Goal: Task Accomplishment & Management: Complete application form

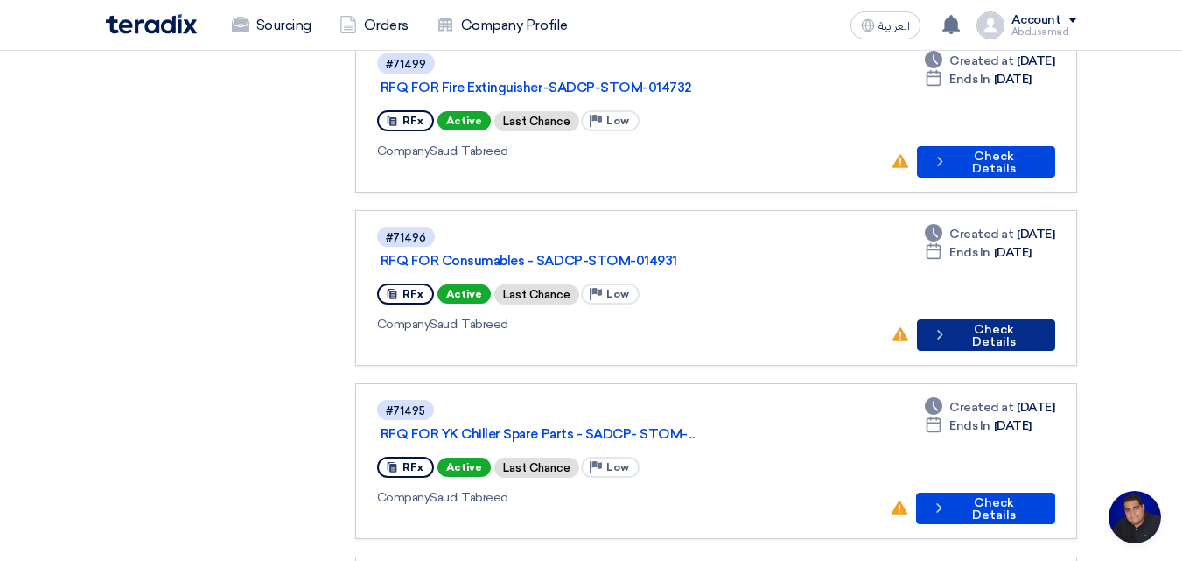
scroll to position [700, 0]
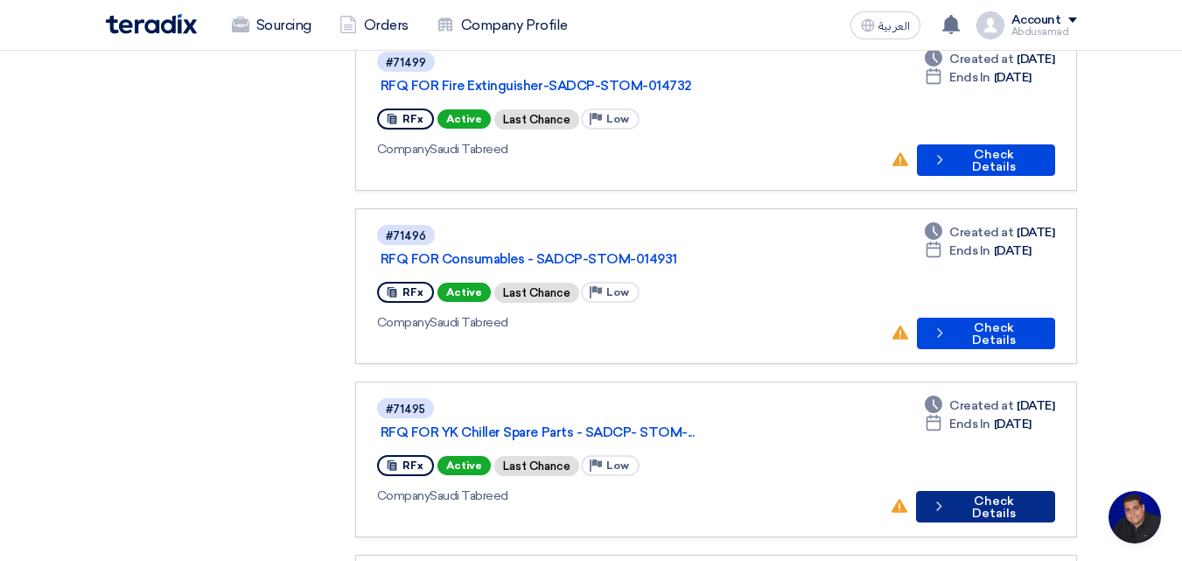
click at [989, 491] on button "Check details Check Details" at bounding box center [985, 507] width 138 height 32
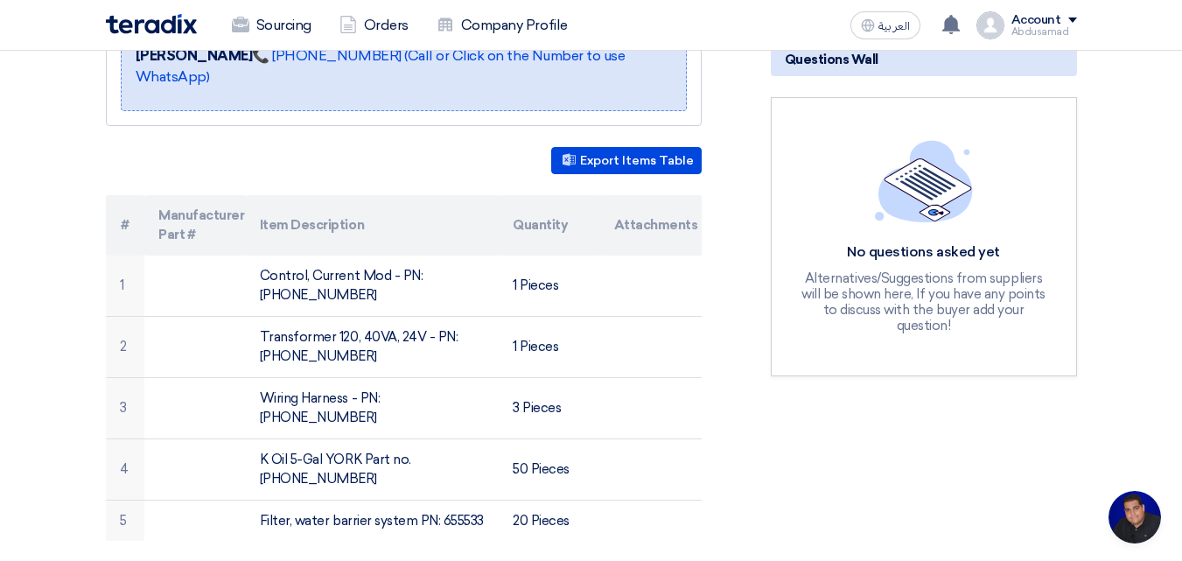
scroll to position [438, 0]
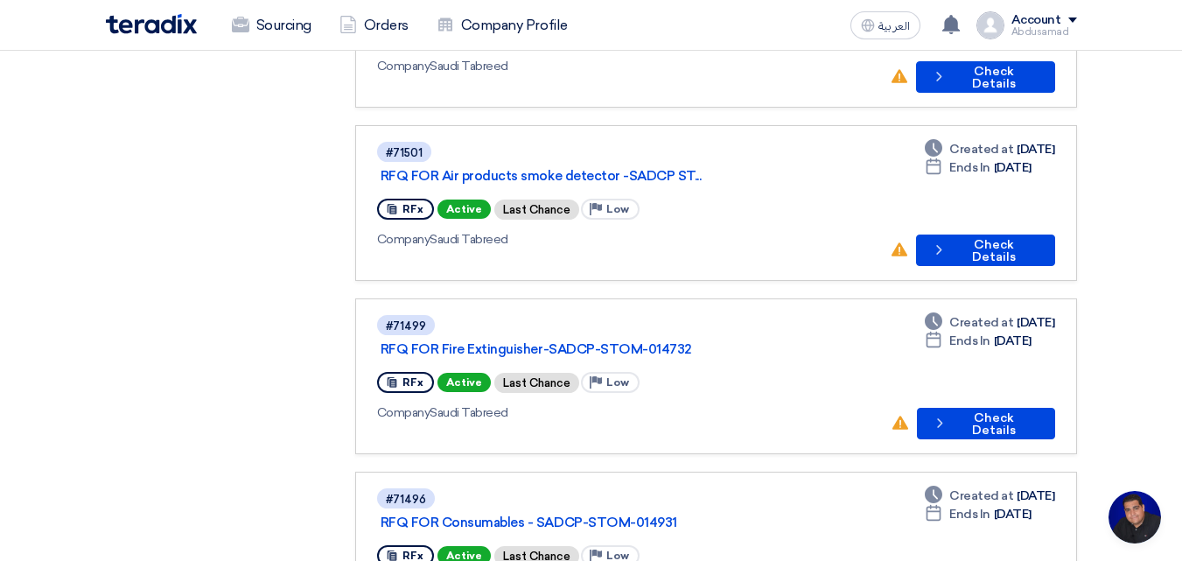
scroll to position [613, 0]
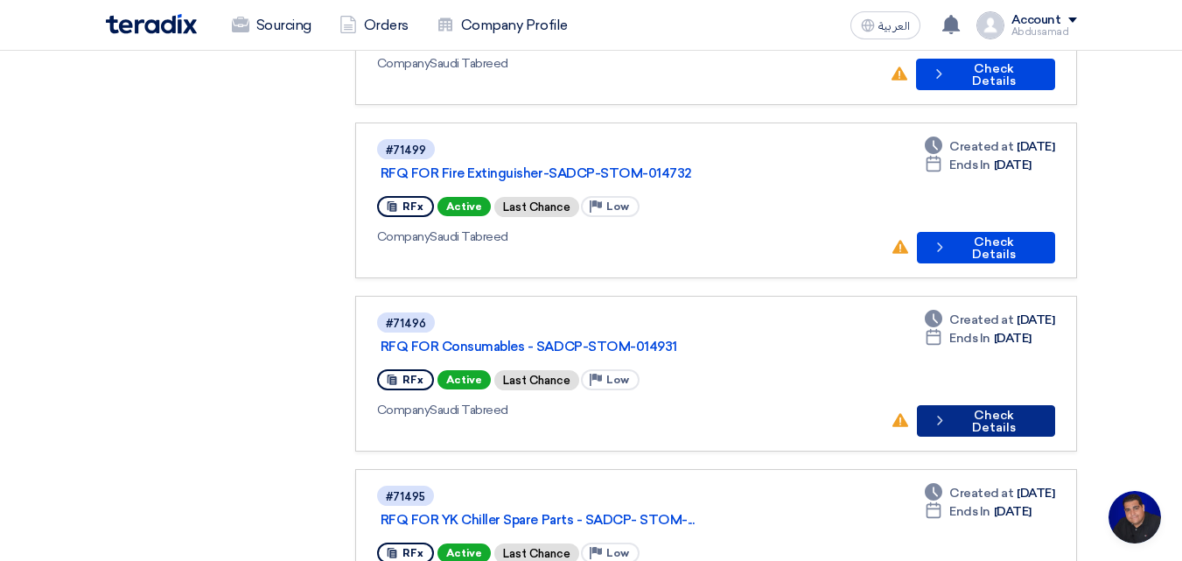
click at [995, 405] on button "Check details Check Details" at bounding box center [986, 421] width 138 height 32
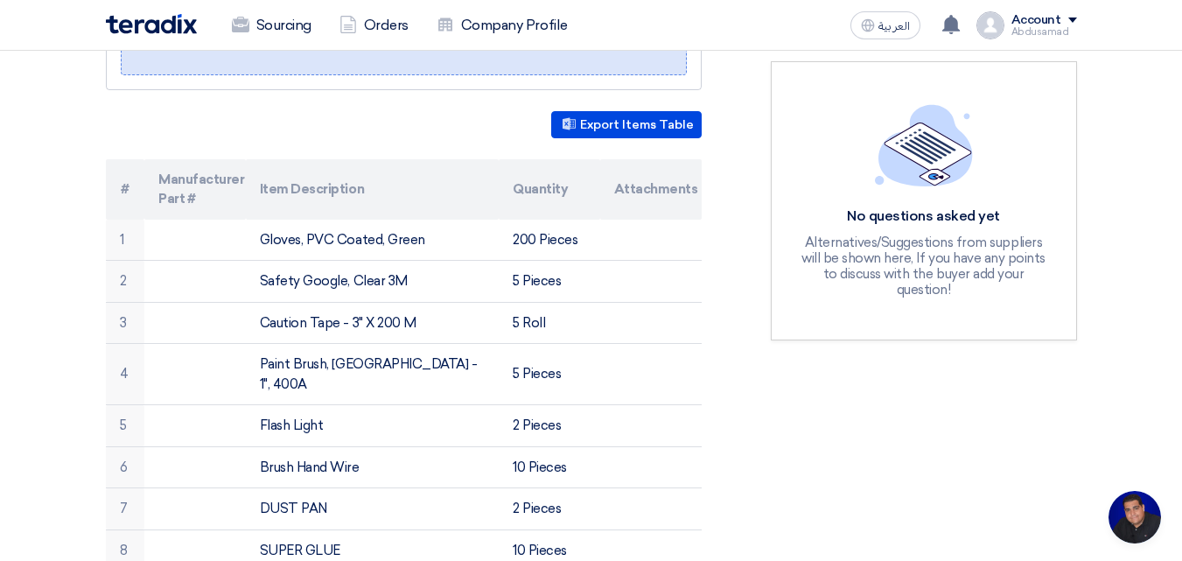
scroll to position [613, 0]
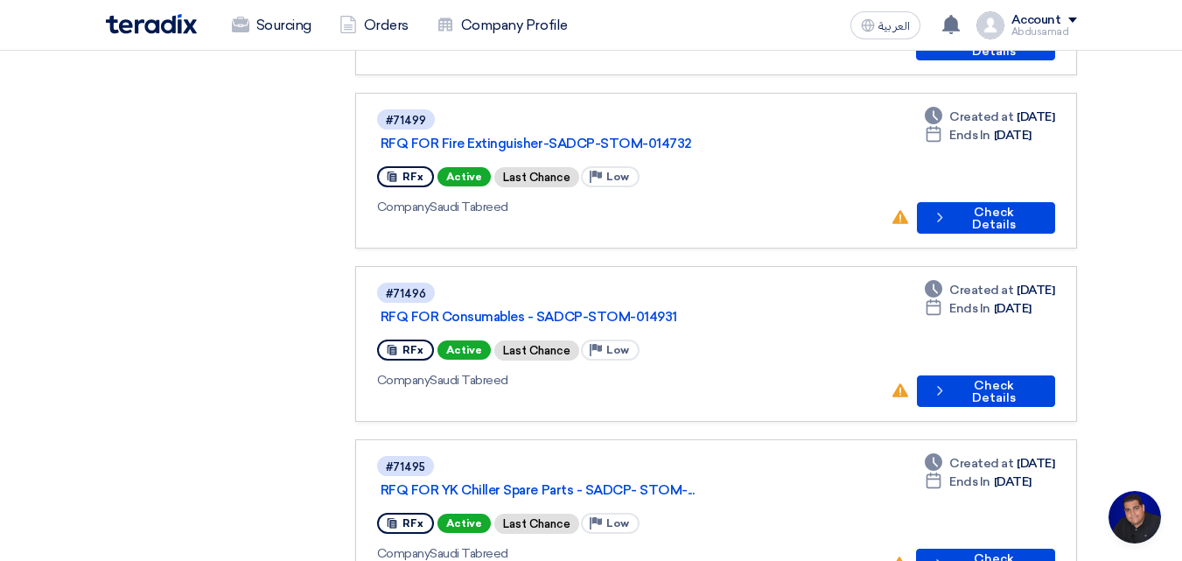
scroll to position [613, 0]
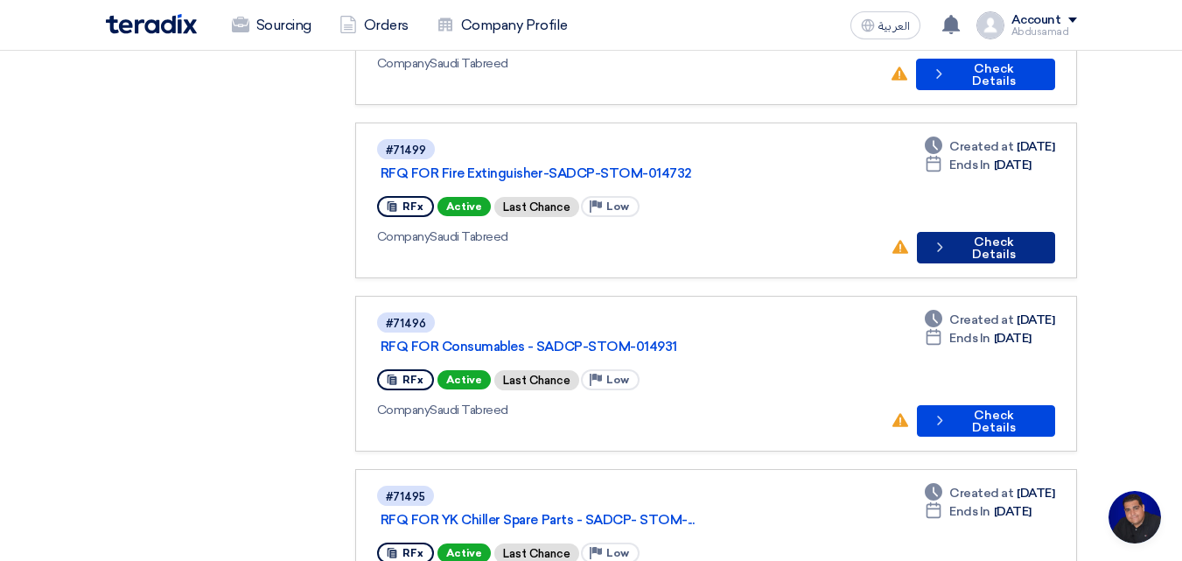
click at [995, 232] on button "Check details Check Details" at bounding box center [986, 248] width 138 height 32
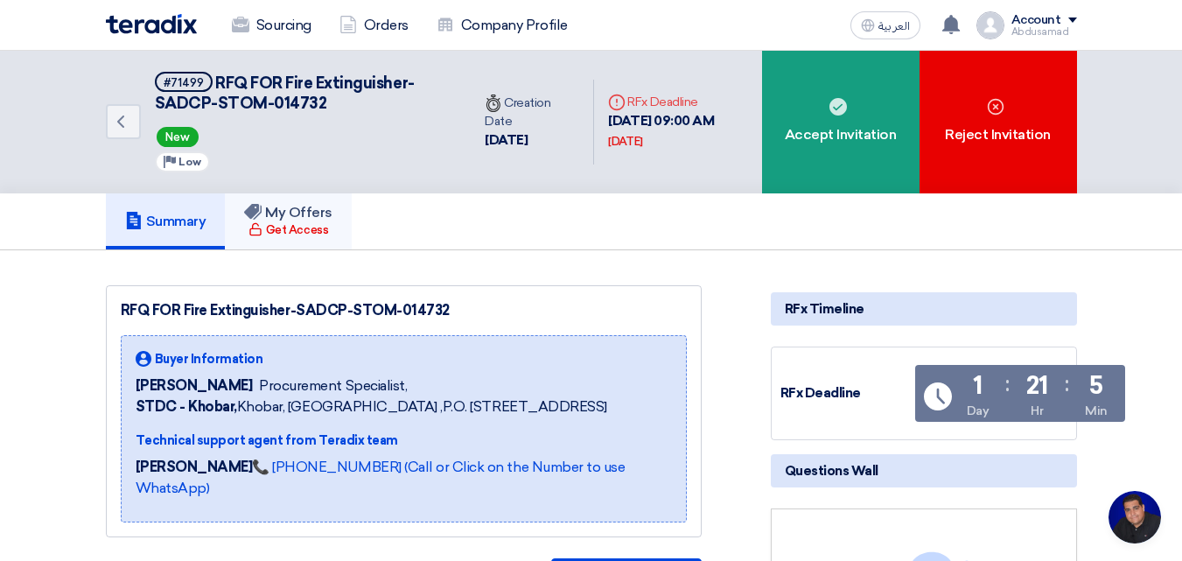
click at [292, 228] on div "Get Access" at bounding box center [289, 230] width 80 height 18
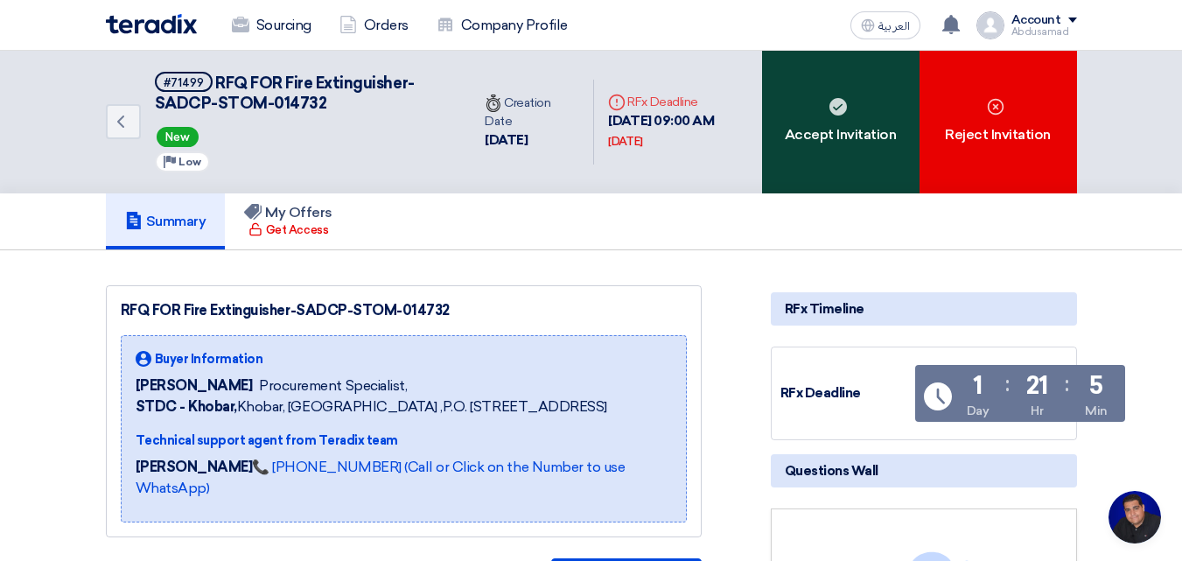
click at [824, 143] on div "Accept Invitation" at bounding box center [841, 122] width 158 height 143
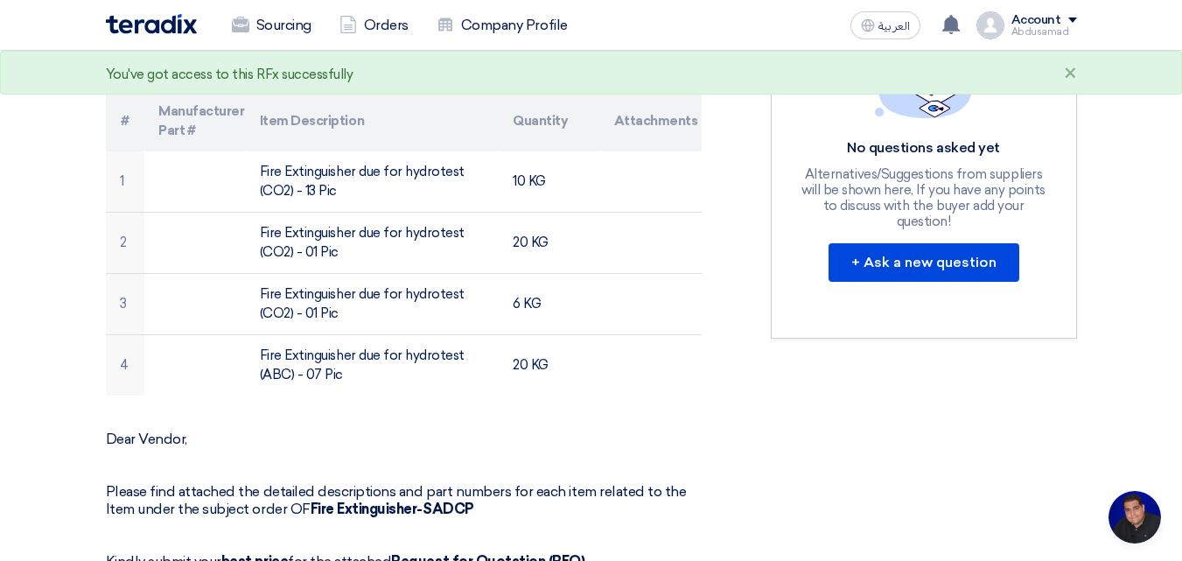
scroll to position [350, 0]
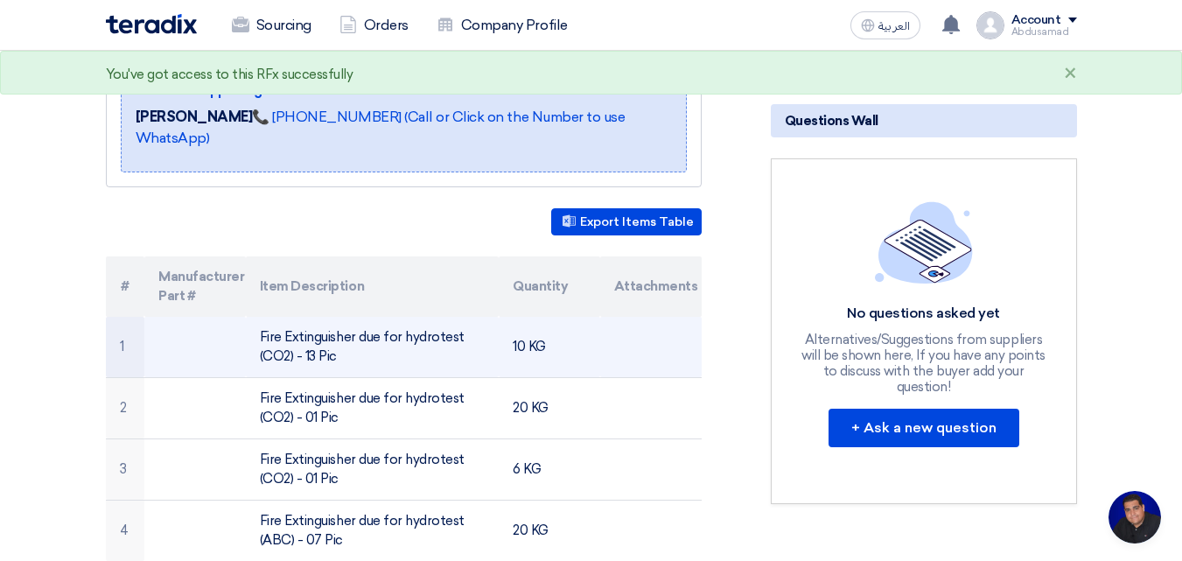
click at [606, 348] on td at bounding box center [651, 347] width 102 height 61
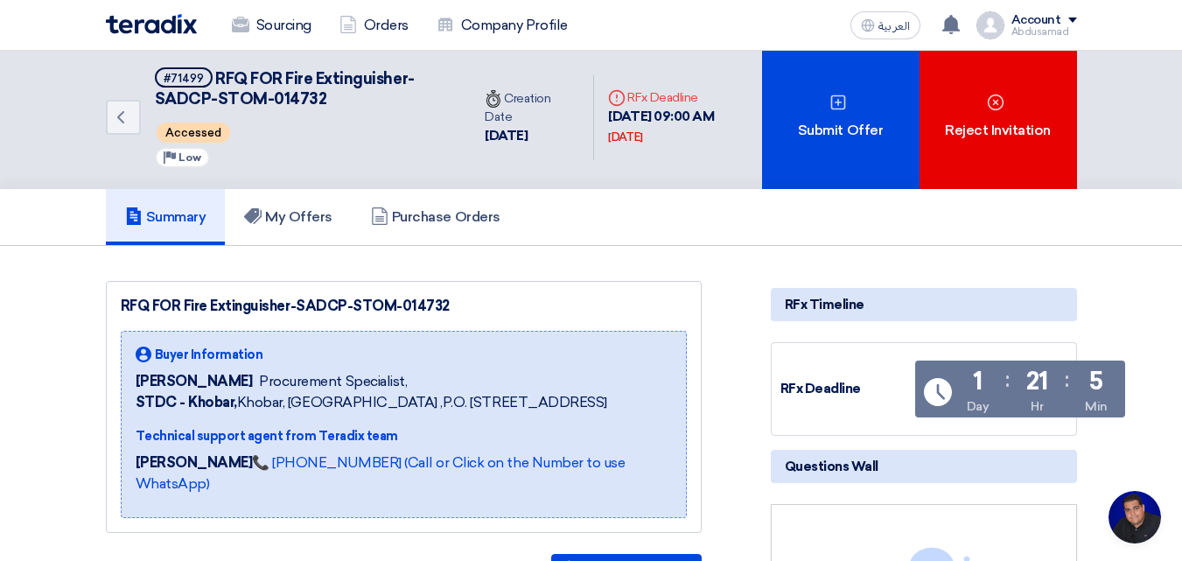
scroll to position [0, 0]
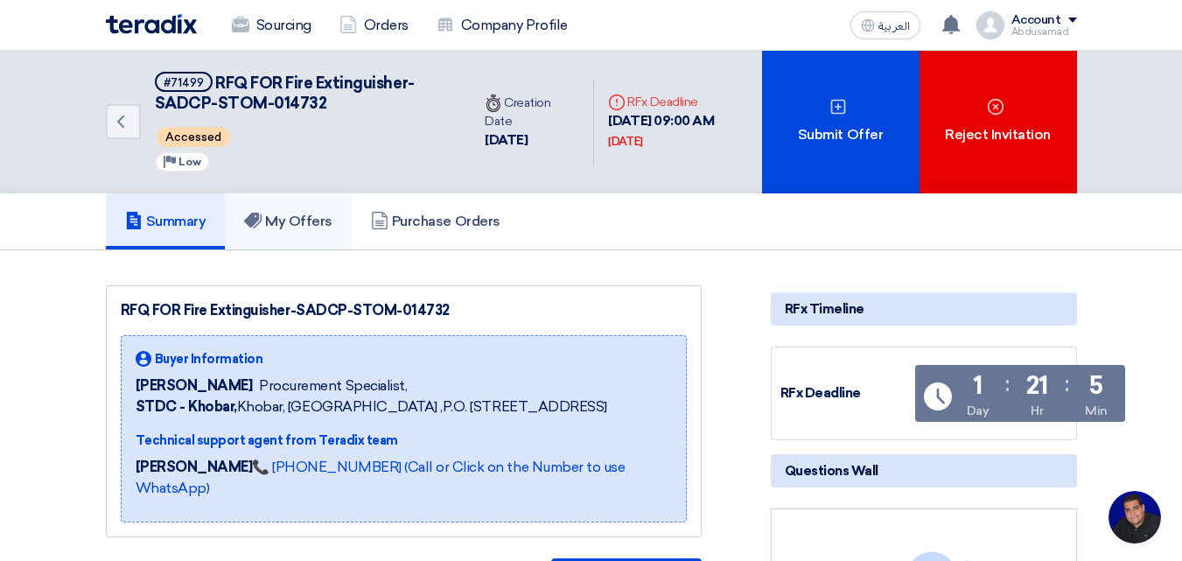
click at [311, 225] on h5 "My Offers" at bounding box center [288, 222] width 88 height 18
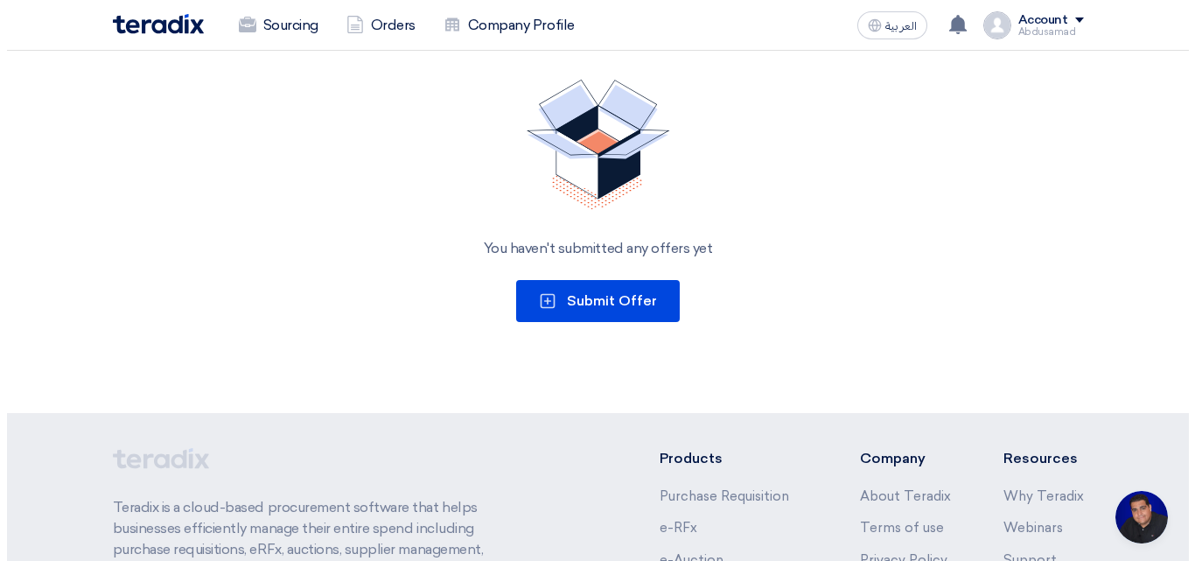
scroll to position [263, 0]
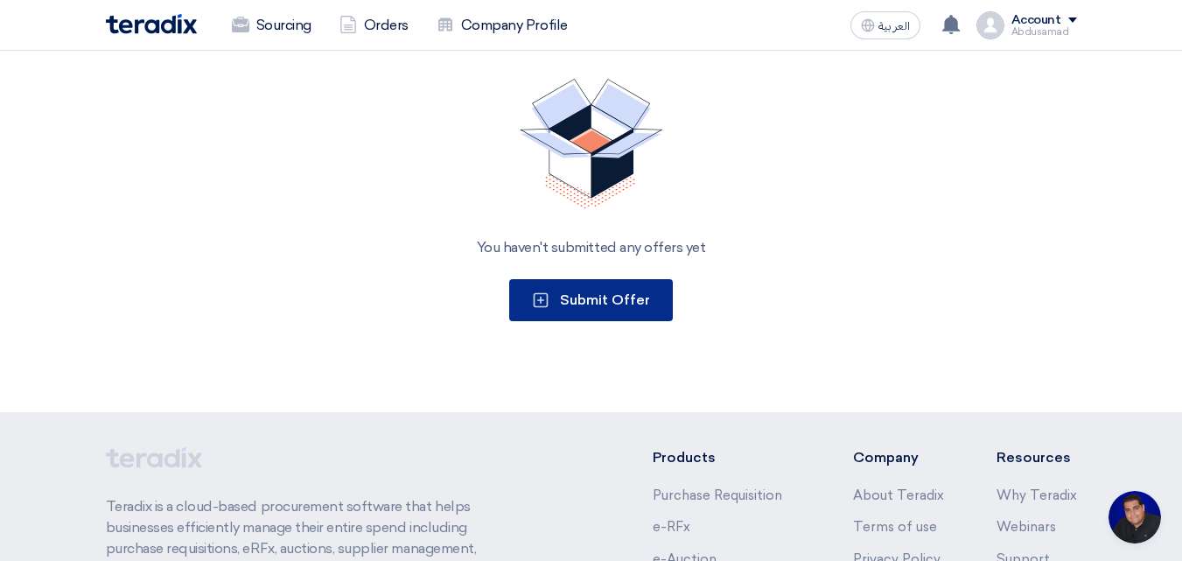
click at [600, 296] on span "Submit Offer" at bounding box center [605, 299] width 90 height 17
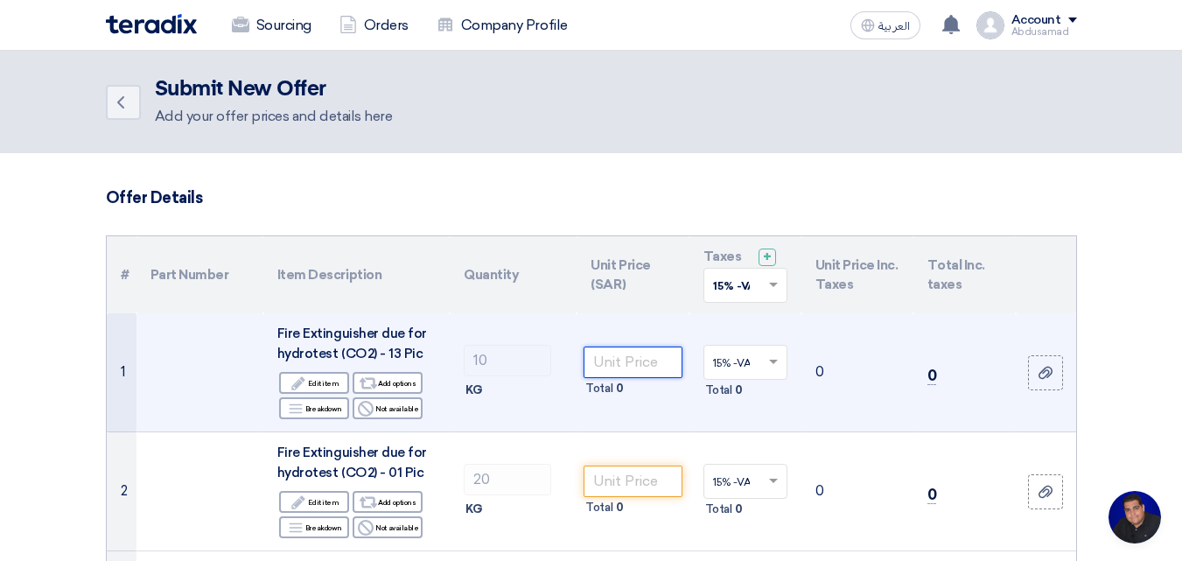
click at [610, 360] on input "number" at bounding box center [633, 363] width 98 height 32
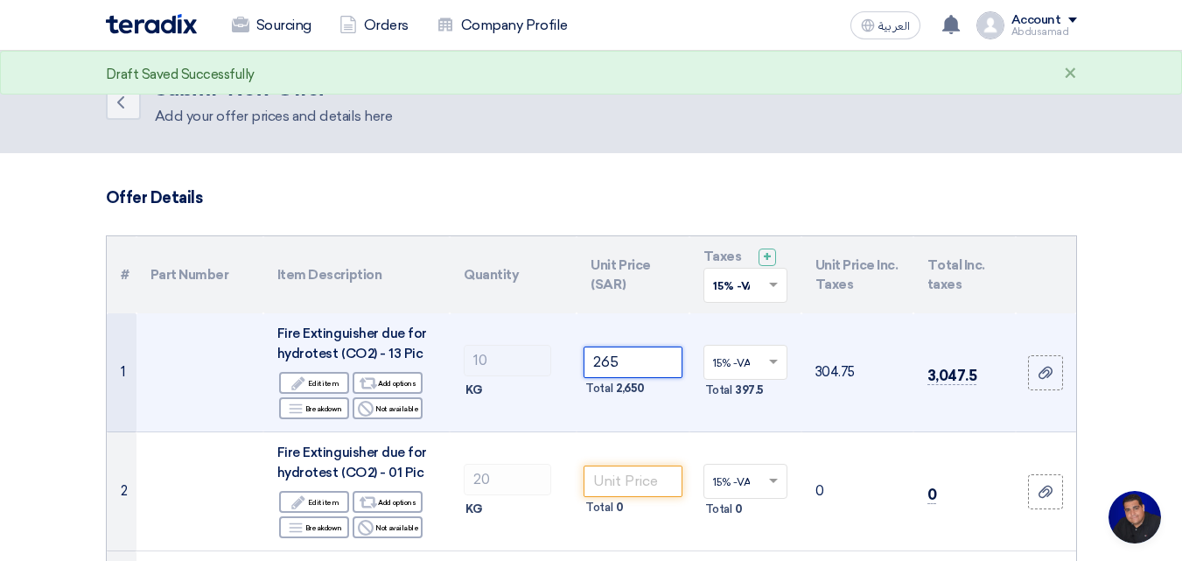
type input "265"
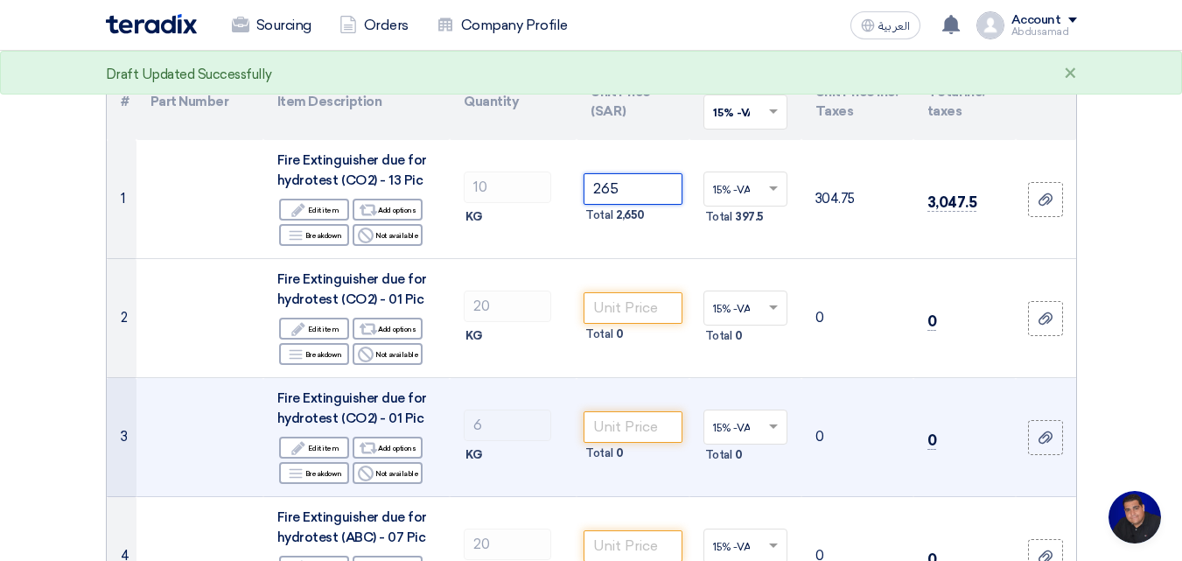
scroll to position [175, 0]
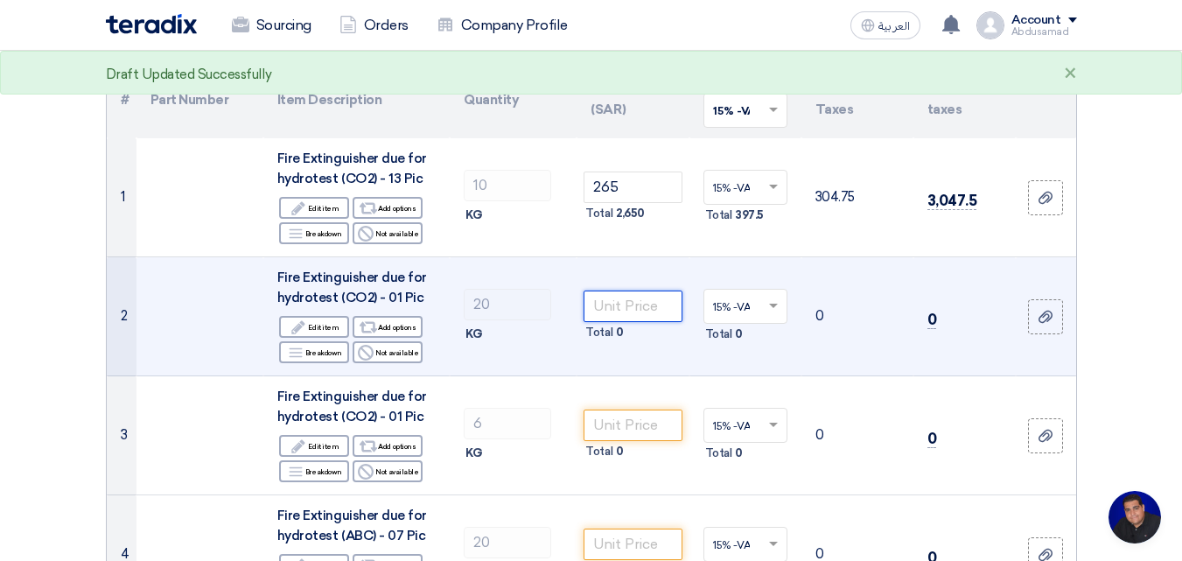
click at [626, 304] on input "number" at bounding box center [633, 307] width 98 height 32
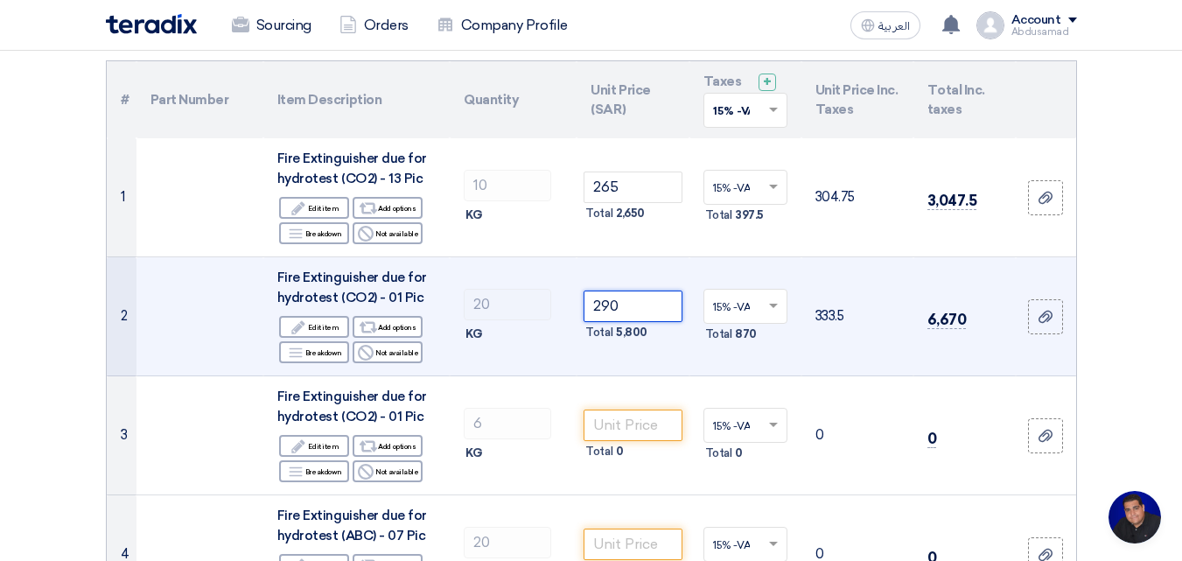
type input "290"
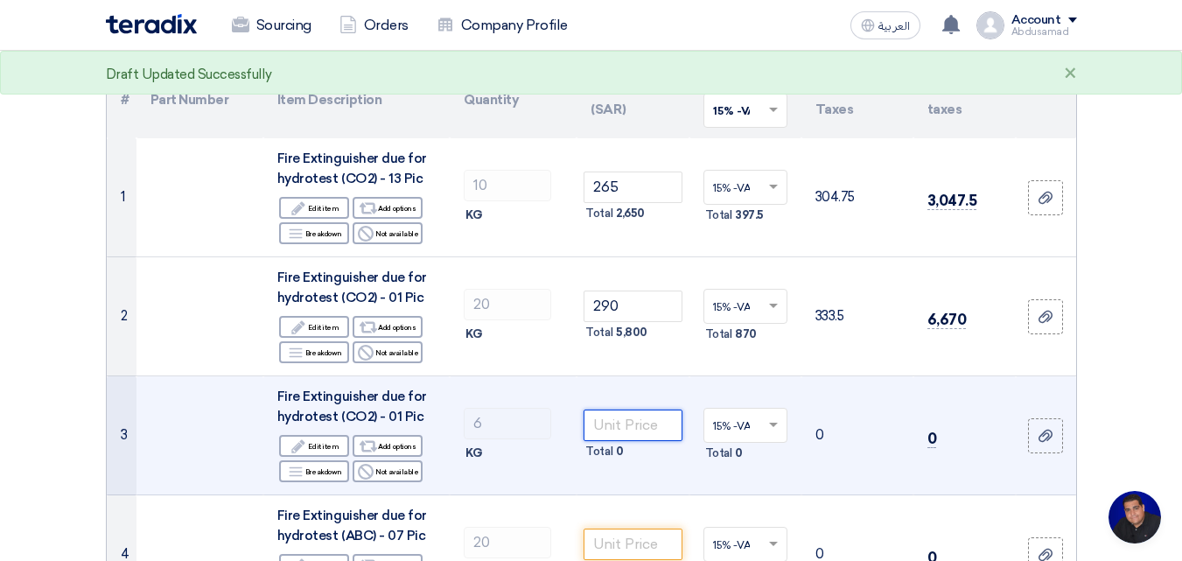
click at [634, 427] on input "number" at bounding box center [633, 426] width 98 height 32
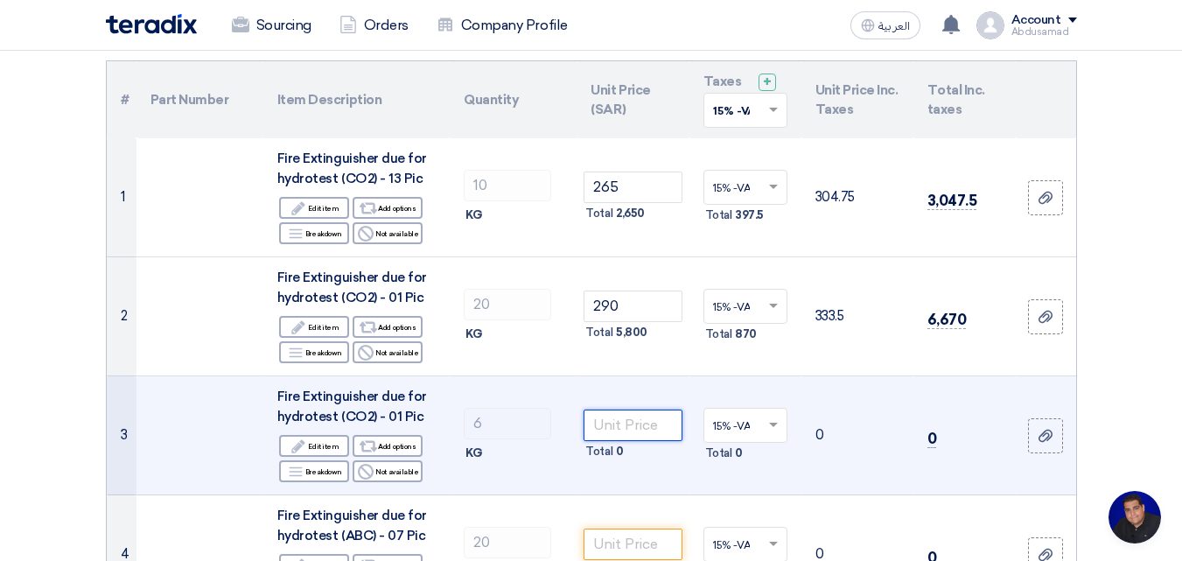
type input "2"
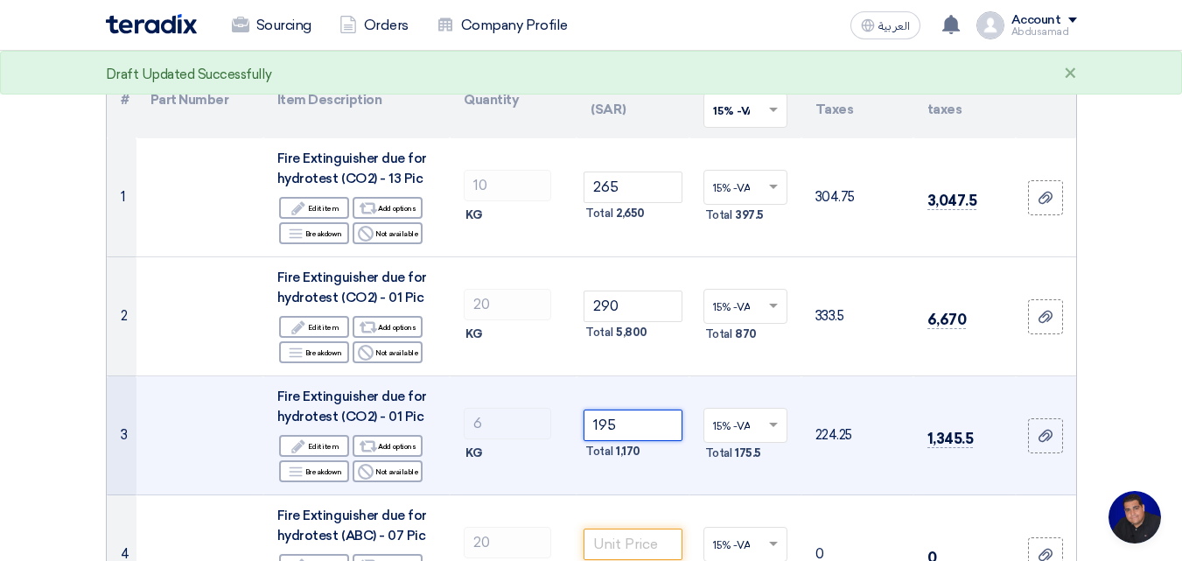
type input "195"
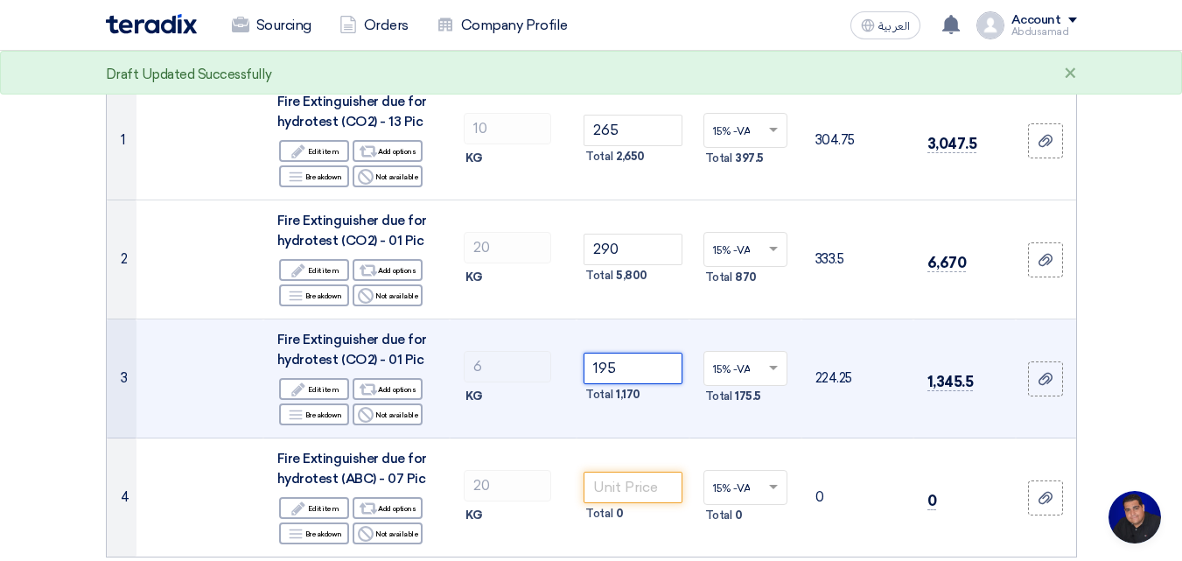
scroll to position [263, 0]
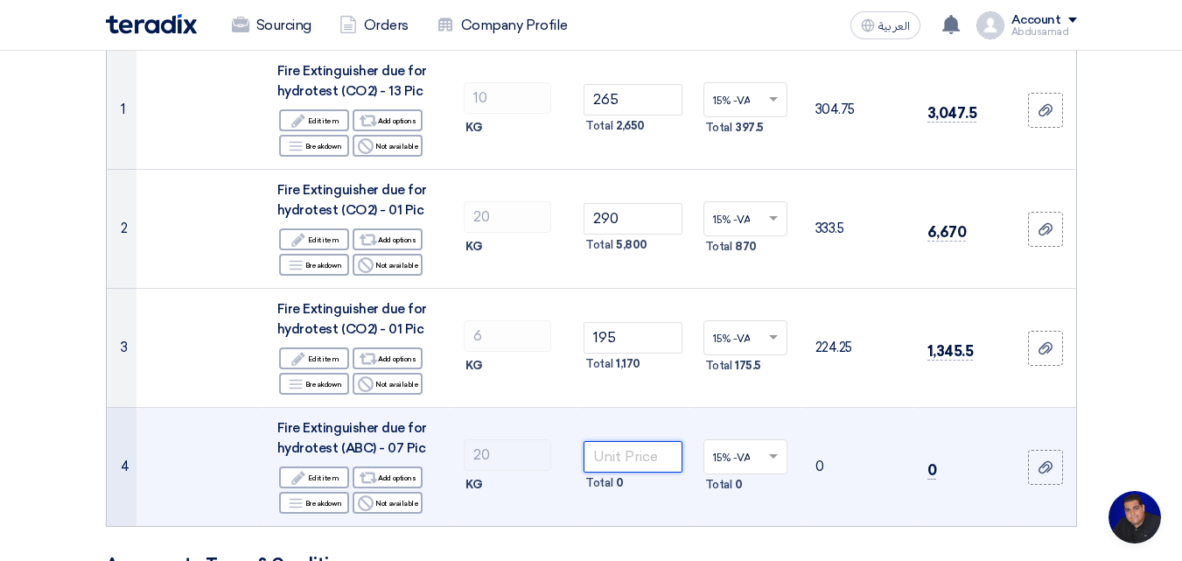
click at [632, 467] on input "number" at bounding box center [633, 457] width 98 height 32
type input "270"
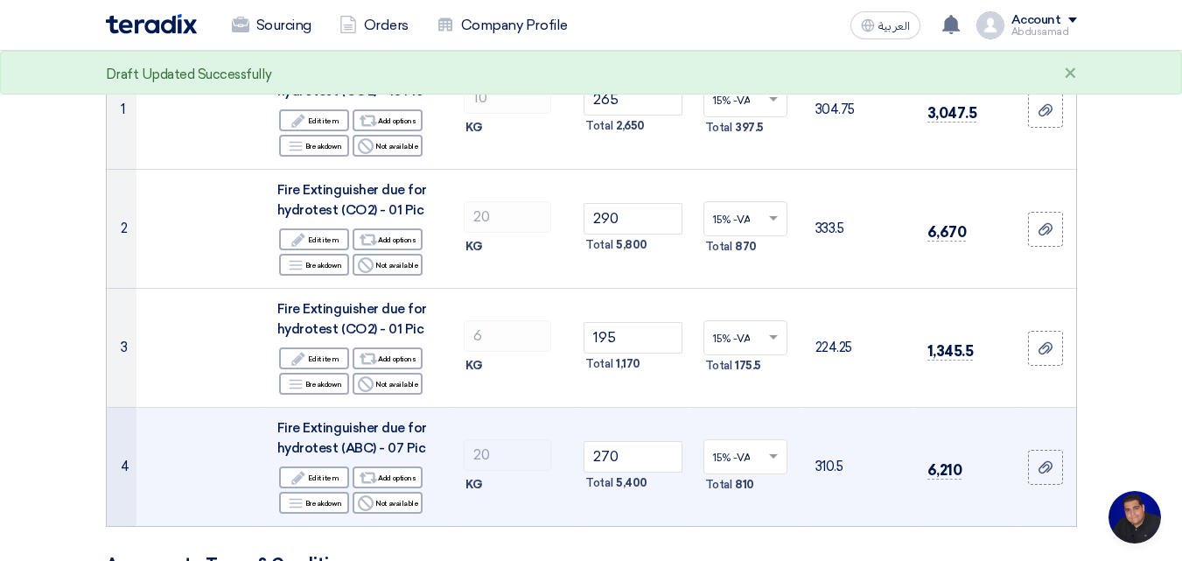
drag, startPoint x: 834, startPoint y: 417, endPoint x: 845, endPoint y: 412, distance: 12.2
click at [835, 417] on td "310.5" at bounding box center [858, 467] width 112 height 119
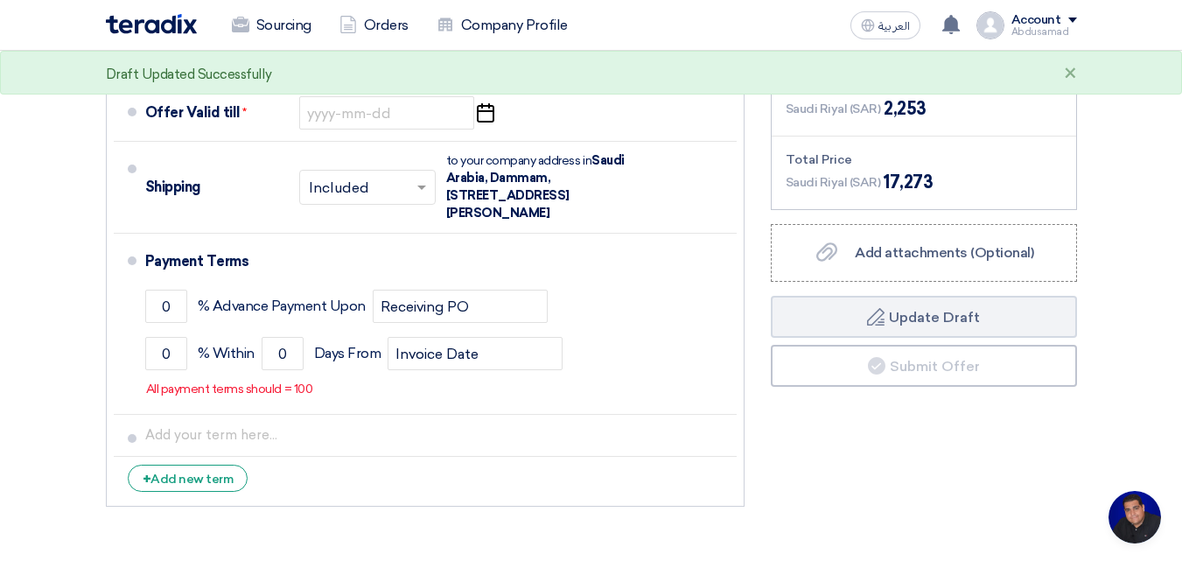
scroll to position [963, 0]
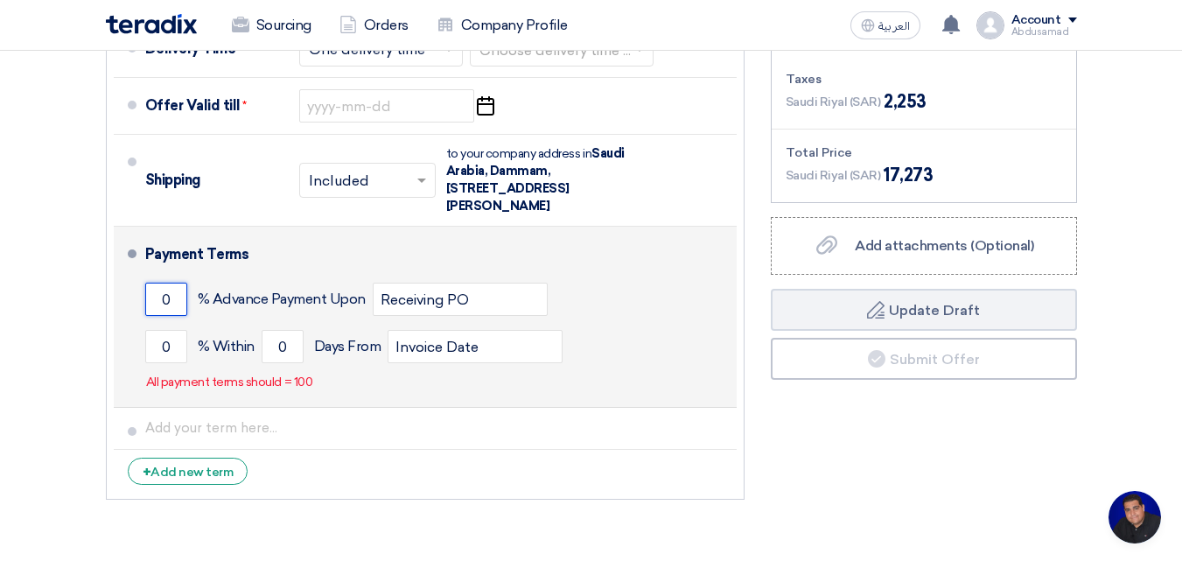
click at [172, 300] on input "0" at bounding box center [166, 299] width 42 height 33
type input "0"
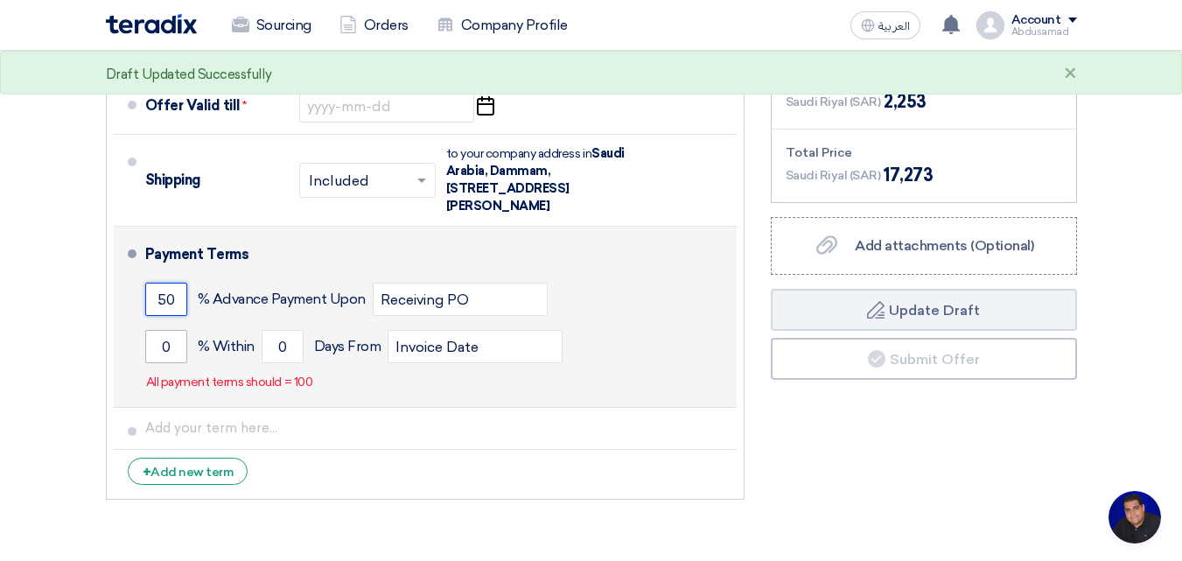
type input "50"
click at [178, 347] on input "0" at bounding box center [166, 346] width 42 height 33
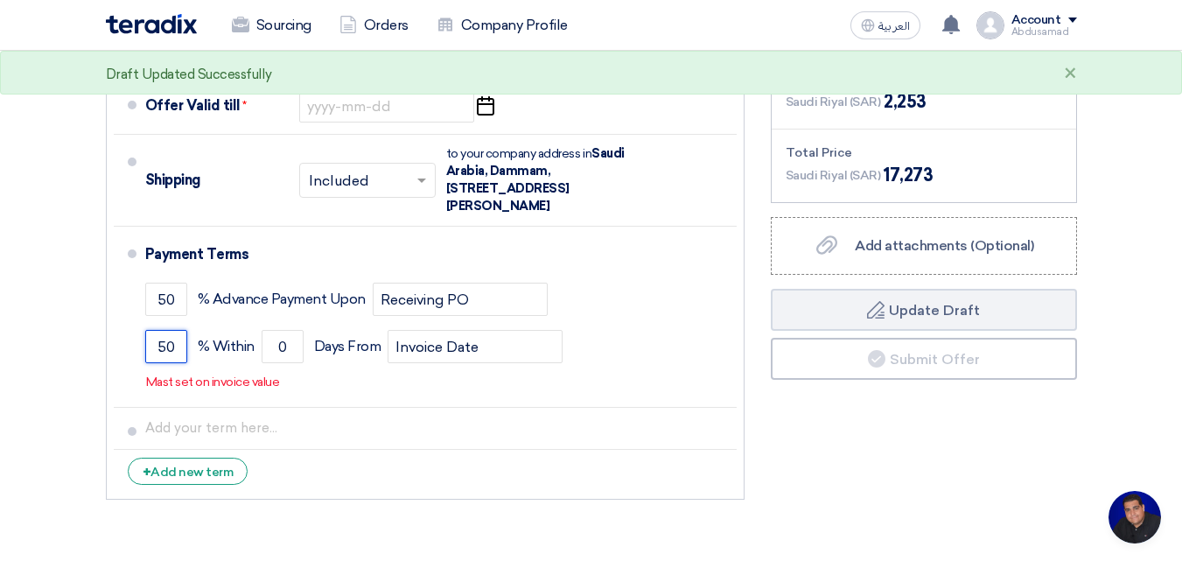
type input "50"
click at [520, 473] on li "+ Add new term" at bounding box center [425, 471] width 623 height 42
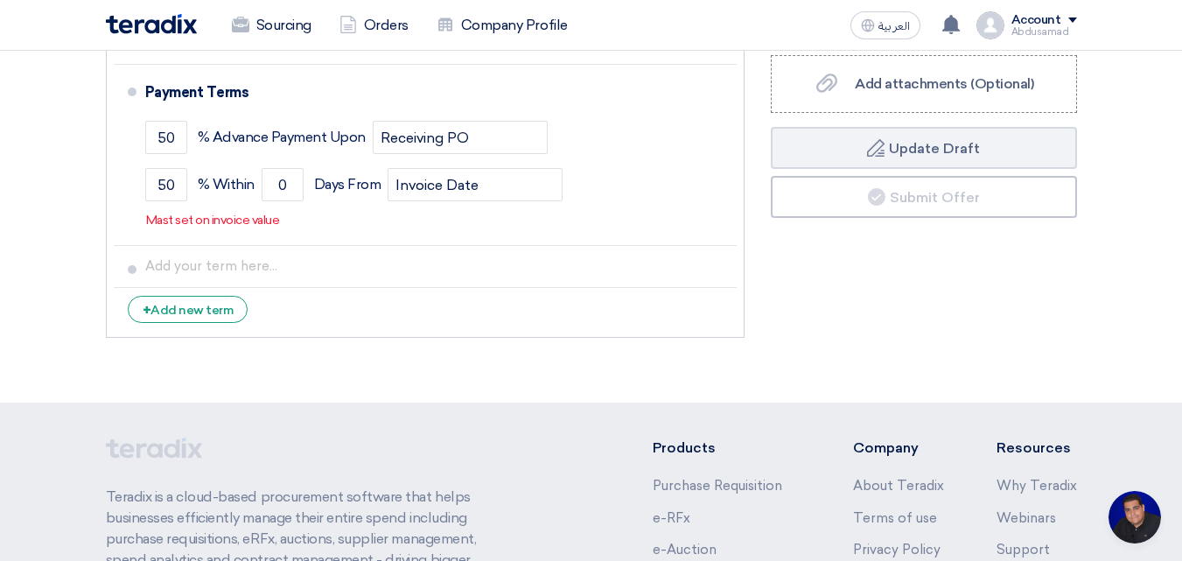
scroll to position [1225, 0]
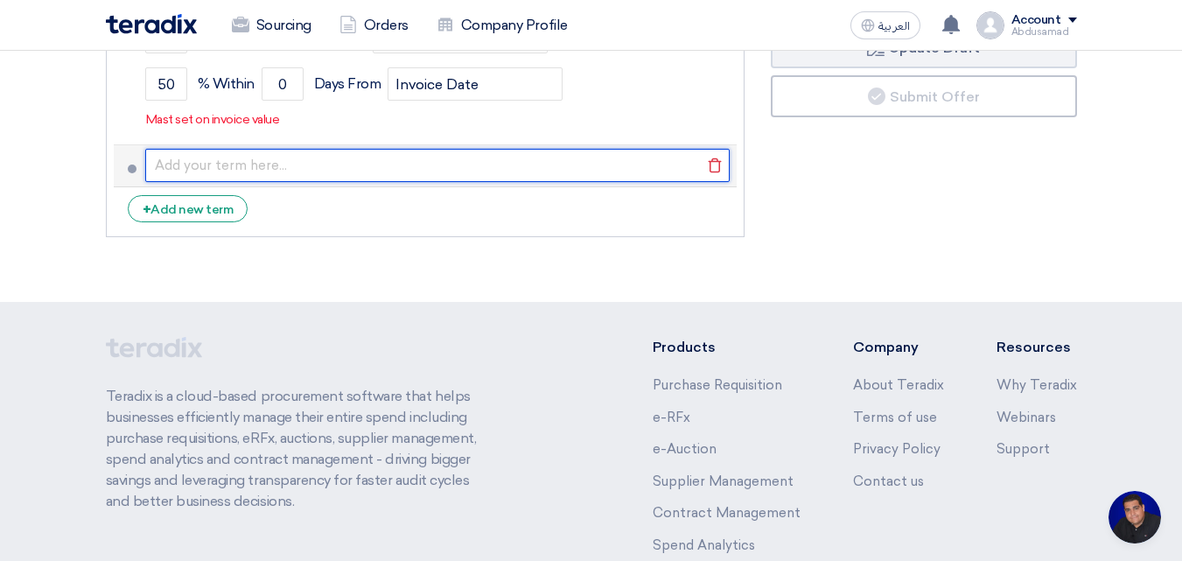
click at [226, 163] on input "text" at bounding box center [437, 165] width 585 height 33
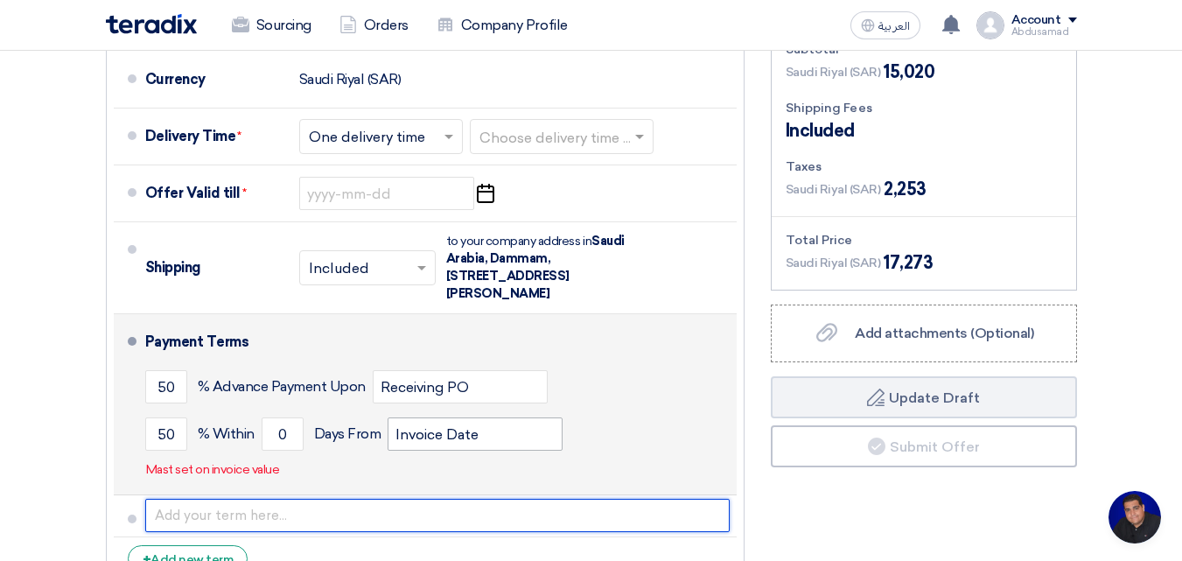
scroll to position [1050, 0]
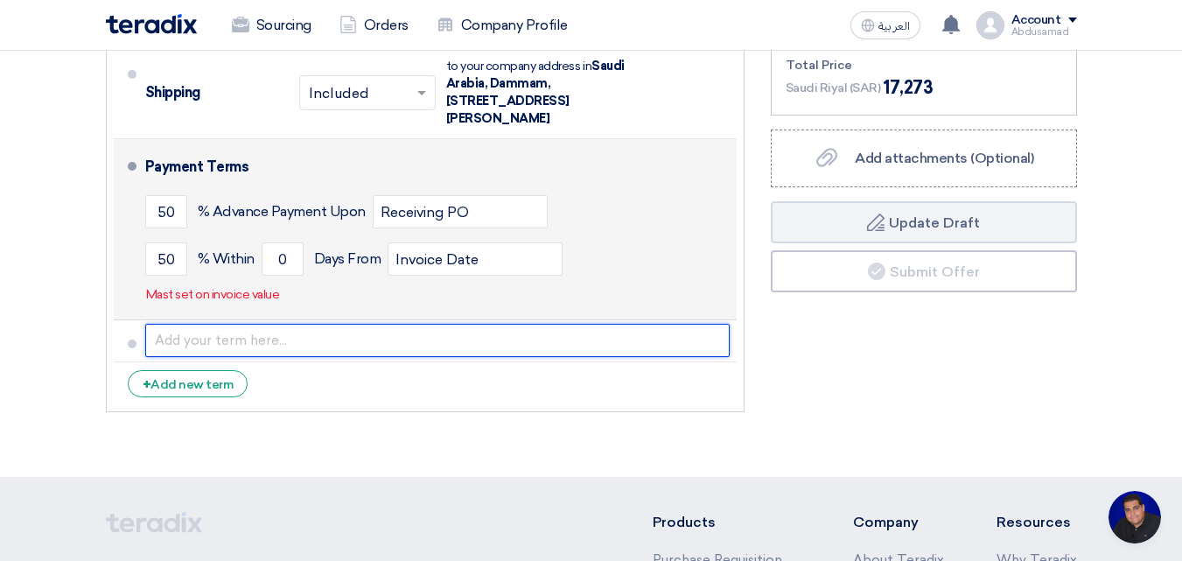
type input "h"
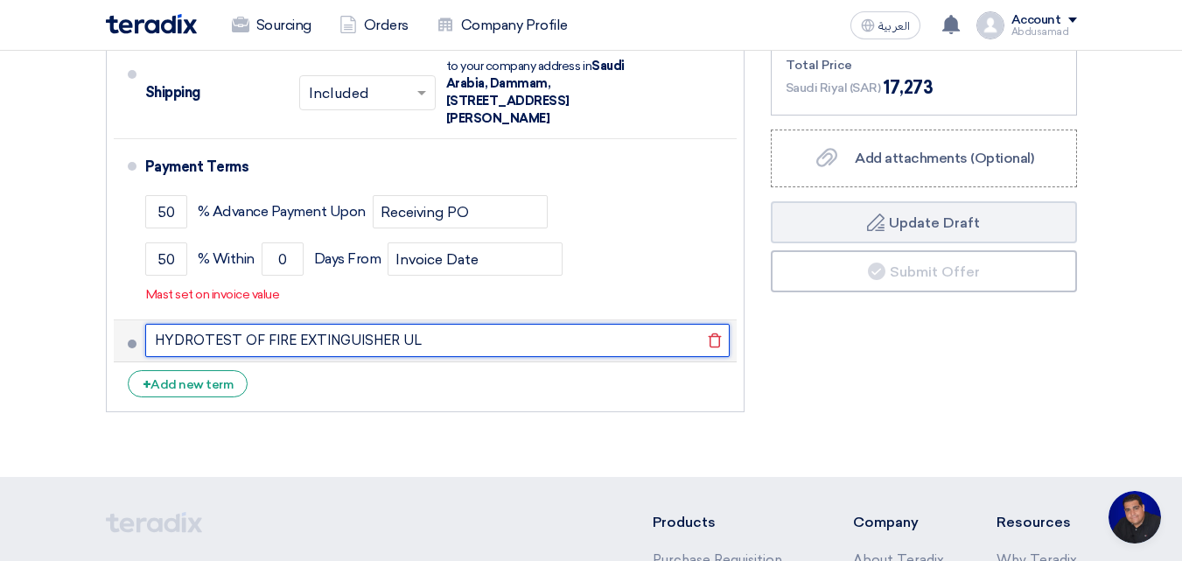
click at [393, 340] on input "HYDROTEST OF FIRE EXTINGUISHER UL" at bounding box center [437, 340] width 585 height 33
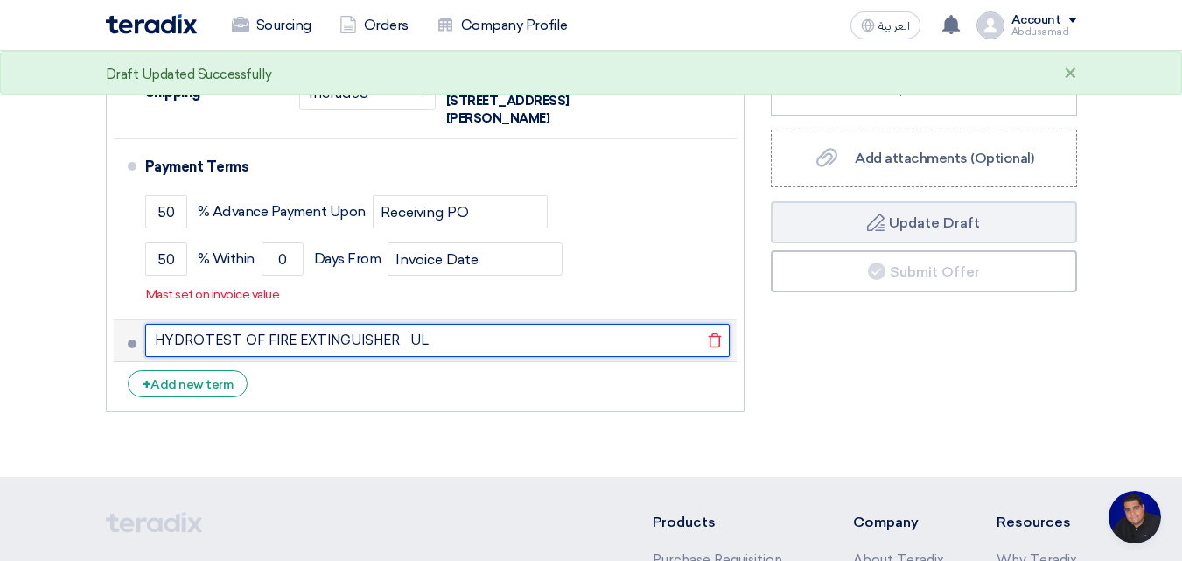
drag, startPoint x: 400, startPoint y: 344, endPoint x: 498, endPoint y: 358, distance: 99.0
click at [496, 360] on li "HYDROTEST OF FIRE EXTINGUISHER UL [GEOGRAPHIC_DATA]" at bounding box center [425, 341] width 623 height 42
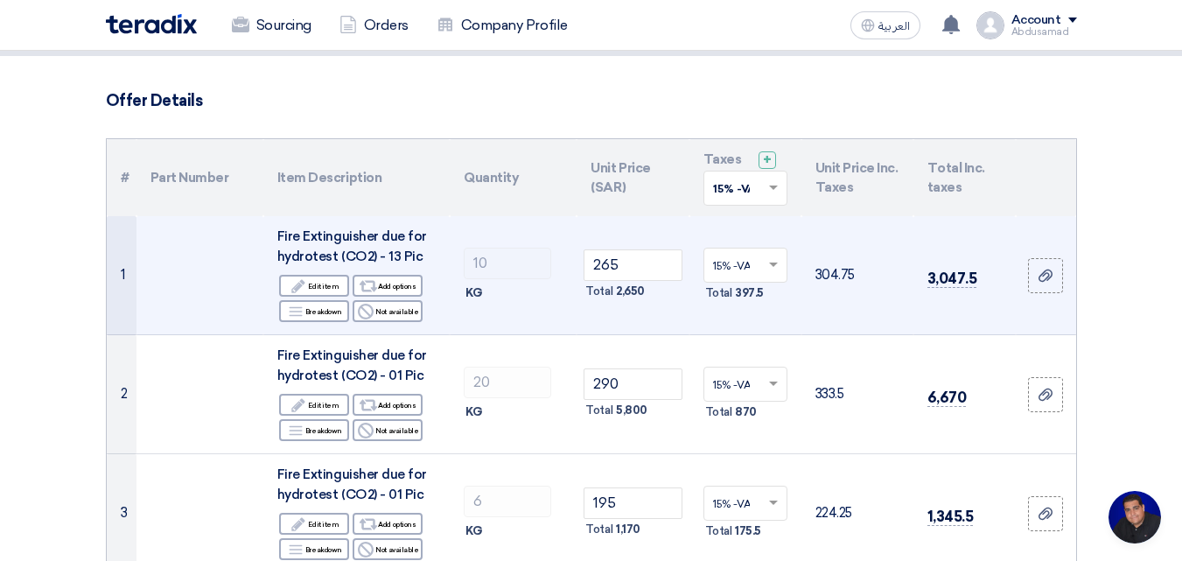
scroll to position [0, 0]
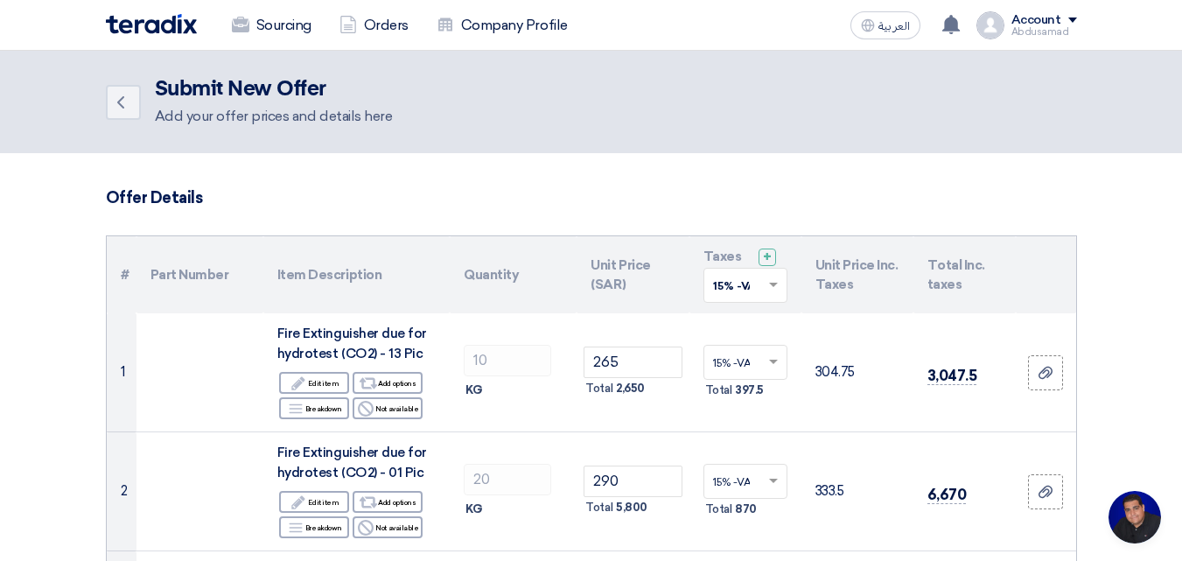
type input "HYDROTEST OF FIRE EXTINGUISHER ONLY"
drag, startPoint x: 216, startPoint y: 105, endPoint x: 375, endPoint y: 113, distance: 158.6
click at [236, 109] on div "Submit New Offer Add your offer prices and details here" at bounding box center [274, 102] width 238 height 50
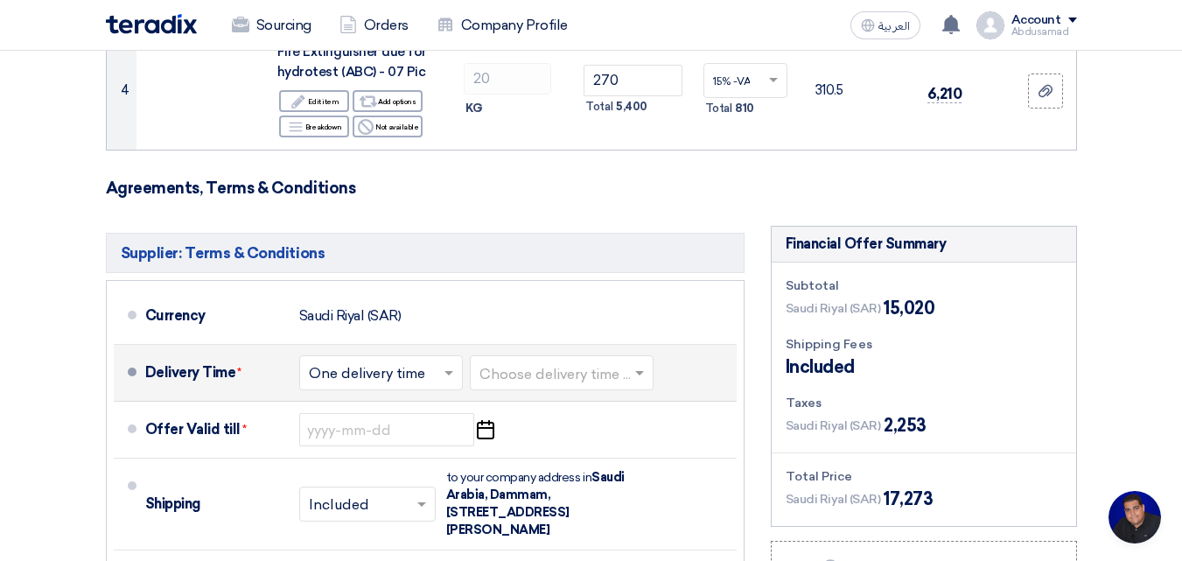
scroll to position [613, 0]
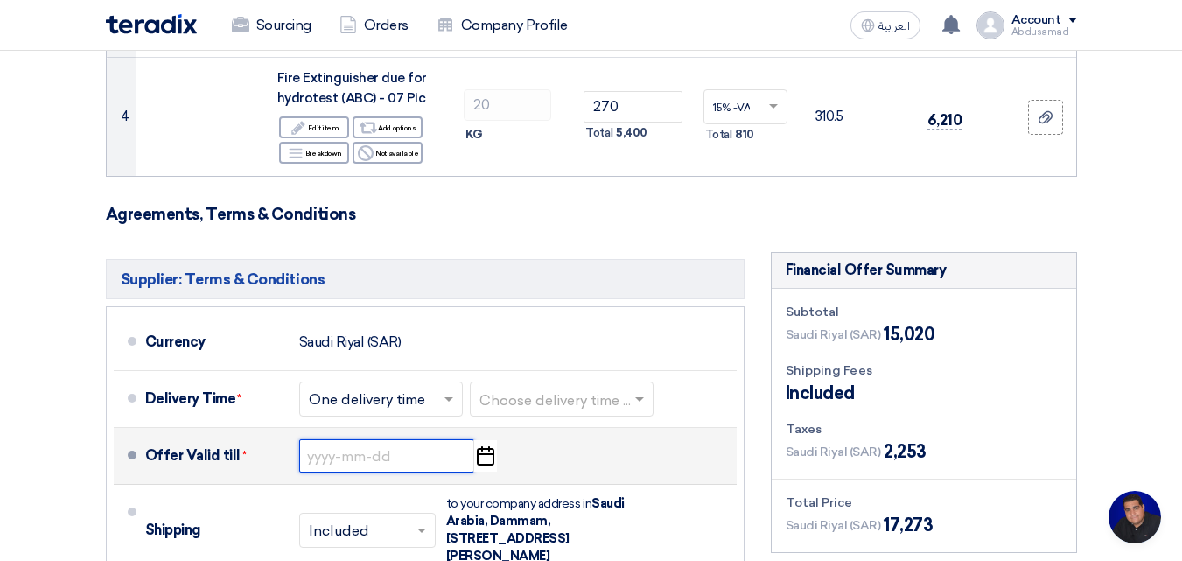
click at [347, 457] on input at bounding box center [386, 455] width 175 height 33
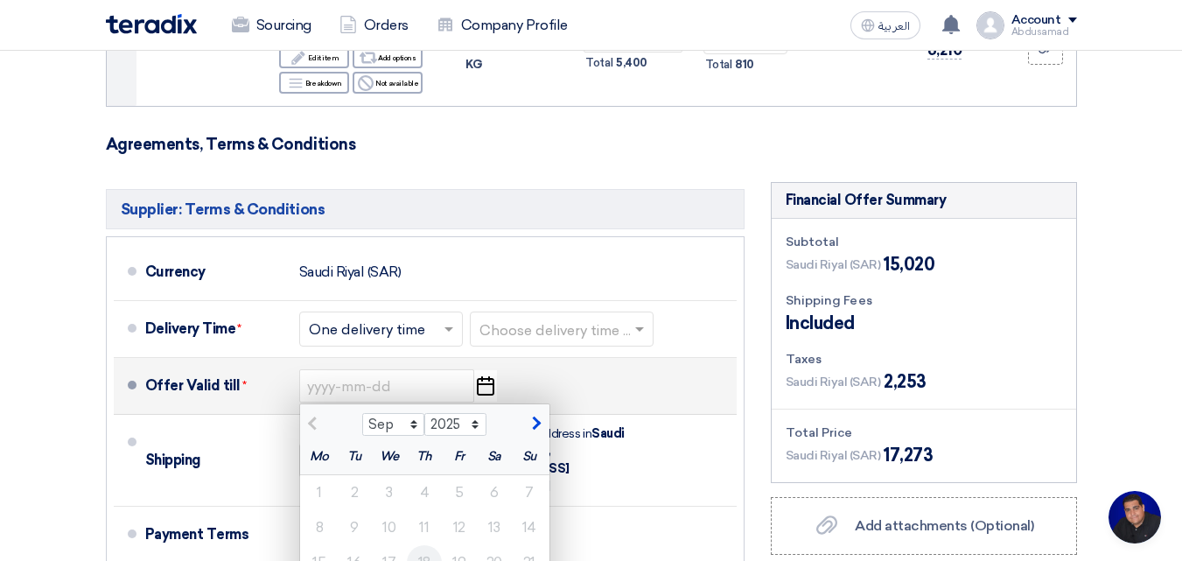
scroll to position [788, 0]
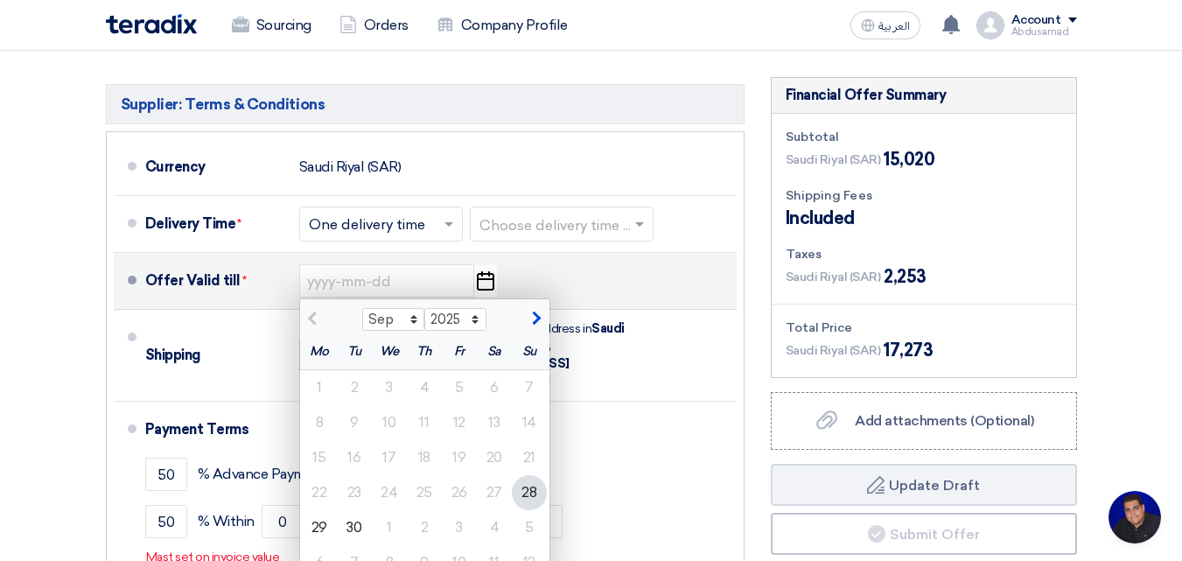
click at [537, 319] on span "button" at bounding box center [534, 319] width 10 height 16
select select "10"
click at [387, 447] on div "15" at bounding box center [389, 457] width 35 height 35
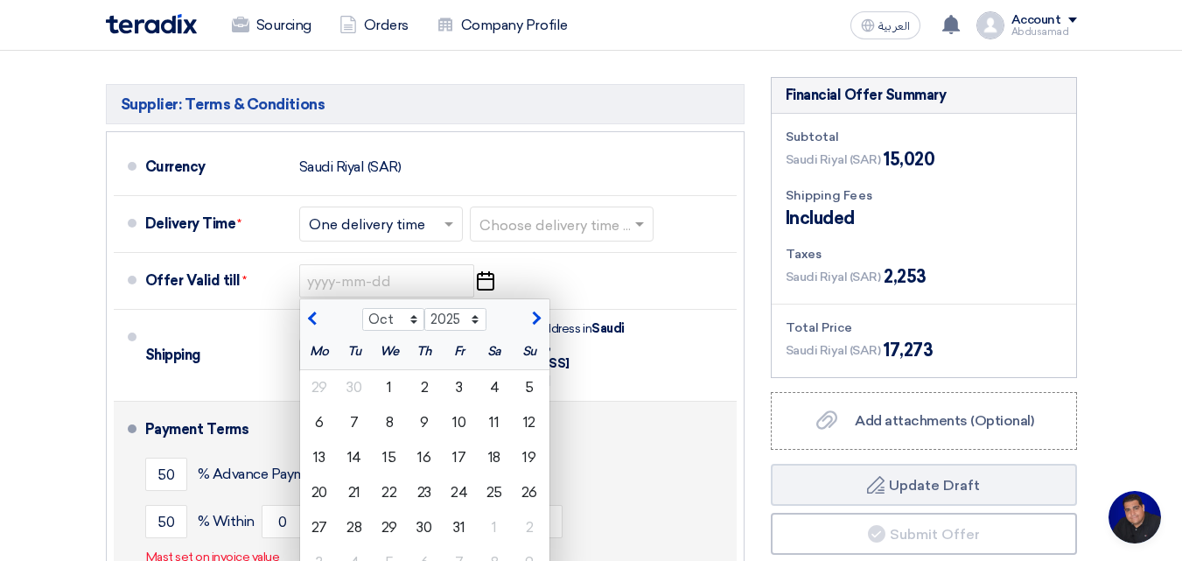
type input "[DATE]"
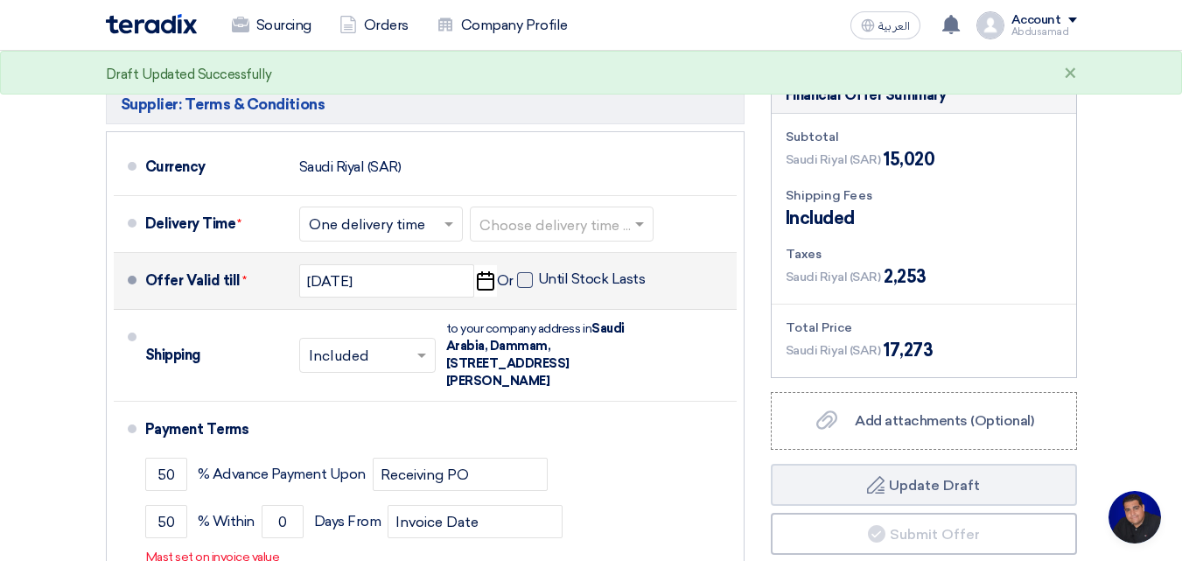
click at [524, 278] on span at bounding box center [525, 280] width 16 height 16
click at [538, 278] on input "Until Stock Lasts" at bounding box center [593, 286] width 111 height 33
checkbox input "true"
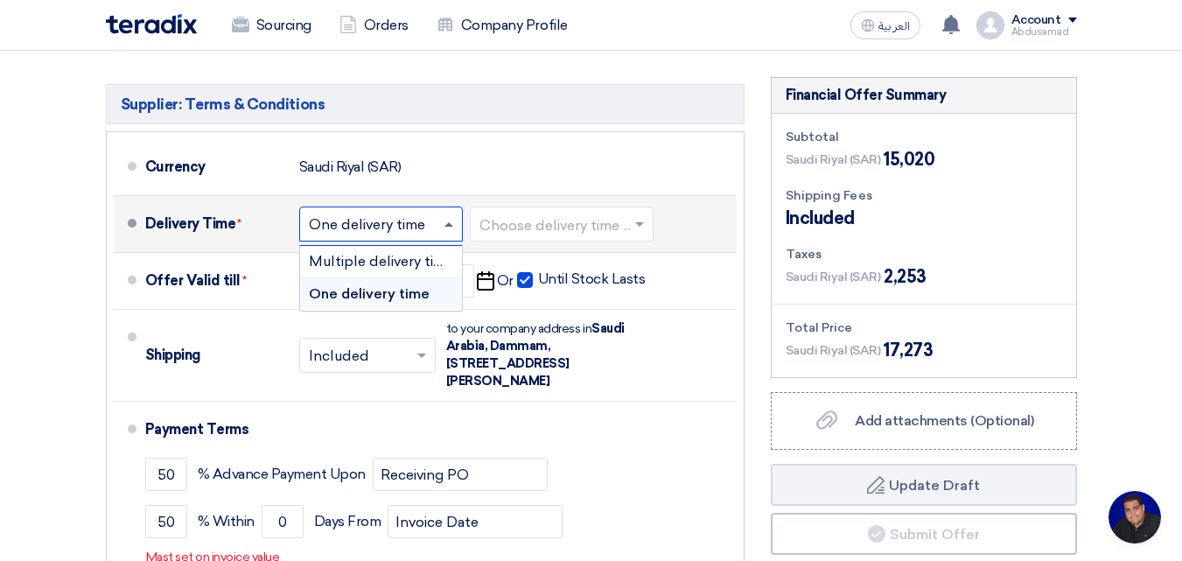
click at [449, 222] on span at bounding box center [449, 224] width 9 height 4
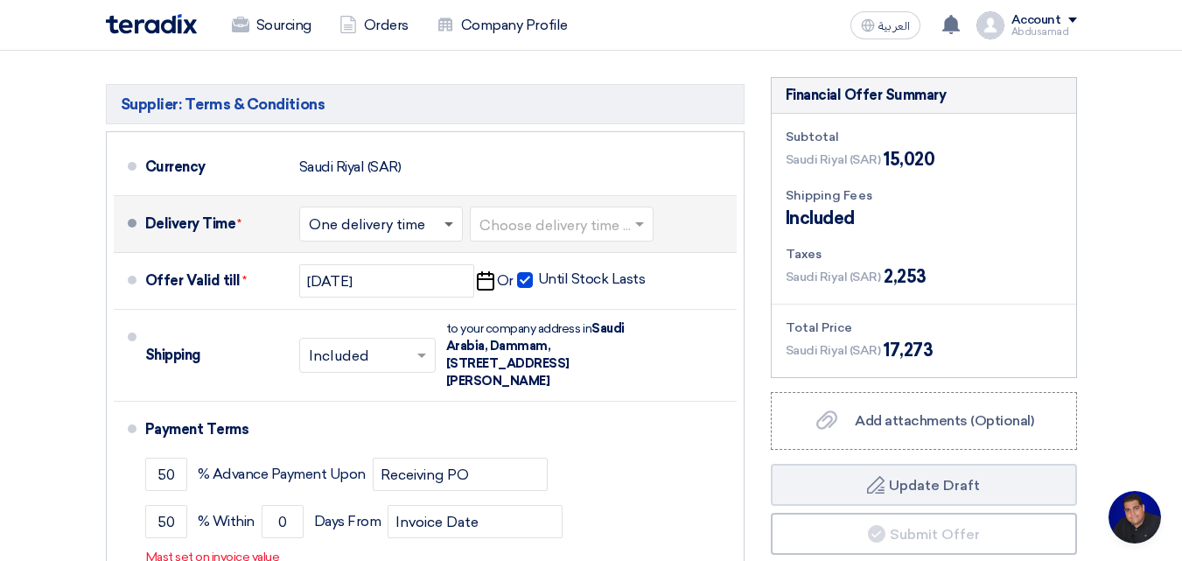
click at [449, 222] on span at bounding box center [449, 225] width 9 height 6
click at [643, 224] on span at bounding box center [639, 225] width 9 height 6
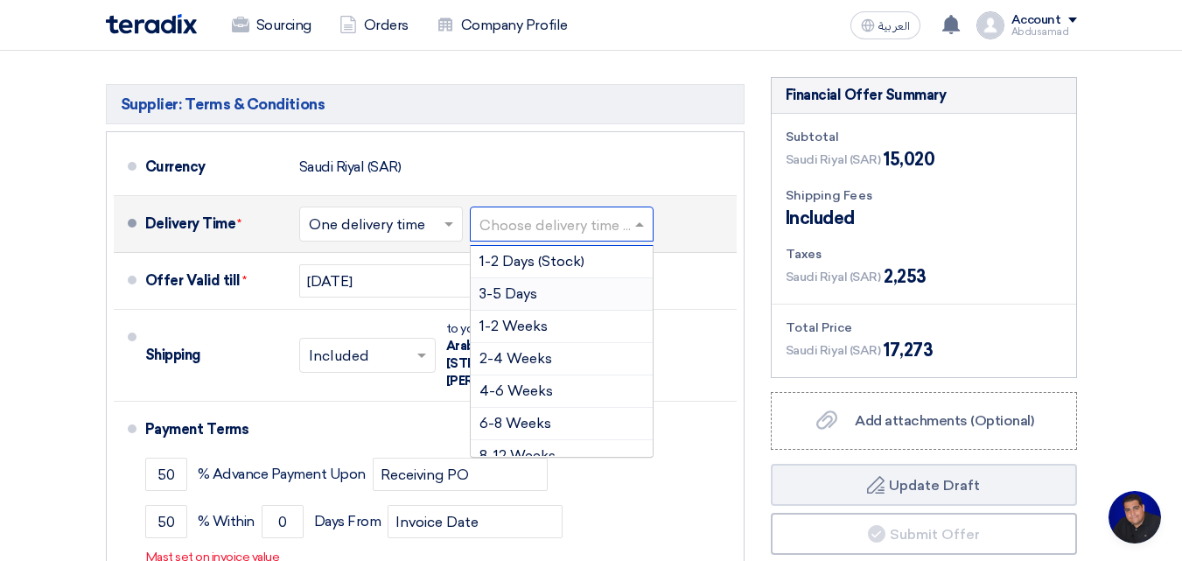
click at [571, 295] on div "3-5 Days" at bounding box center [562, 294] width 182 height 32
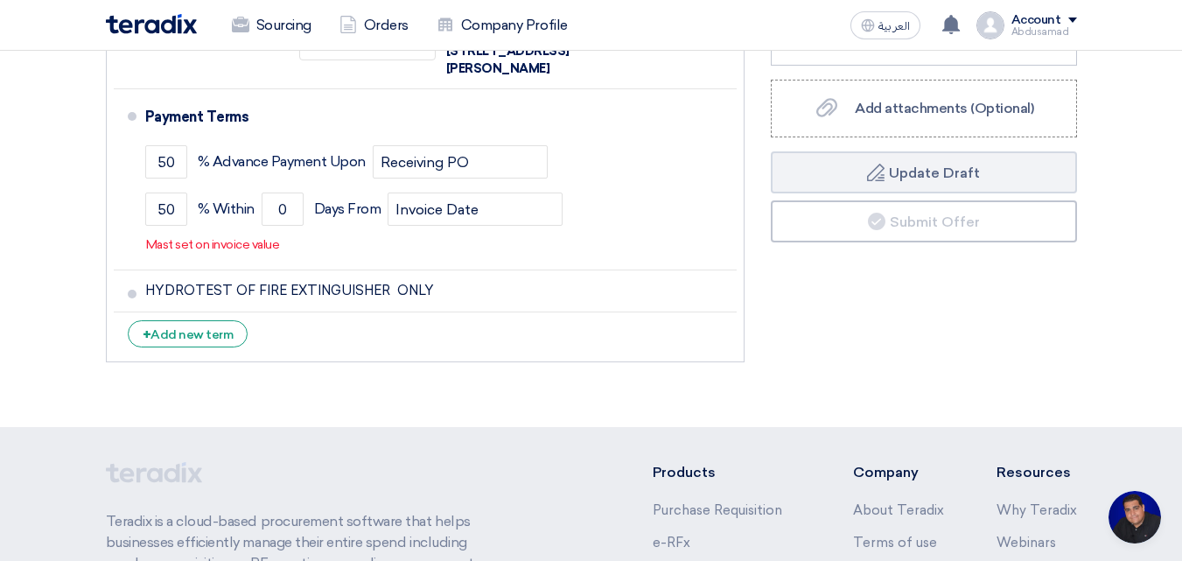
scroll to position [925, 0]
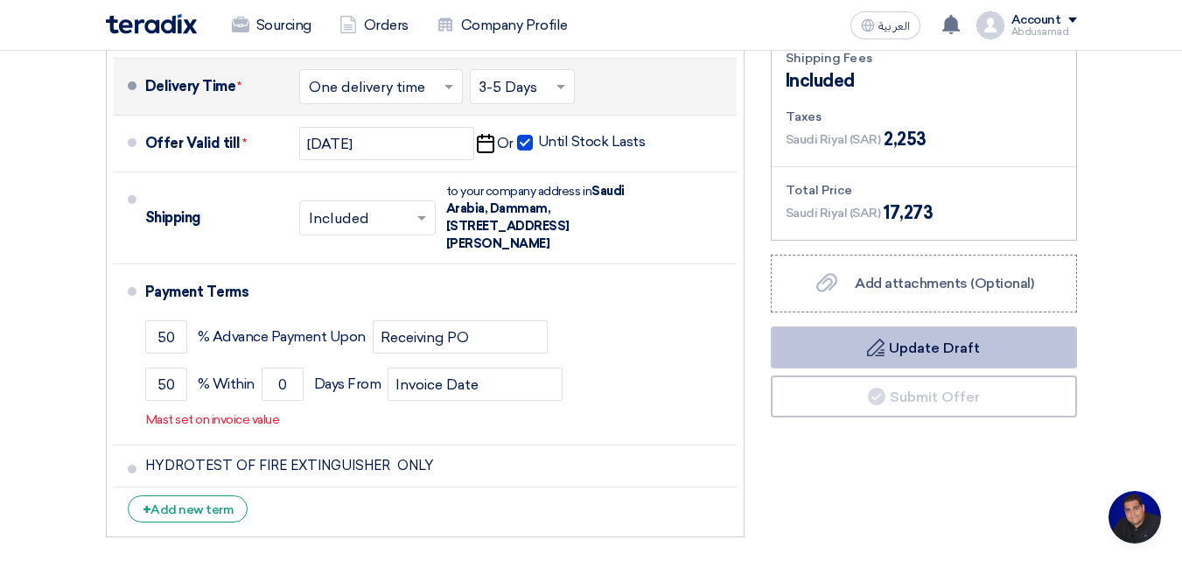
click at [946, 353] on button "Draft Update Draft" at bounding box center [924, 347] width 306 height 42
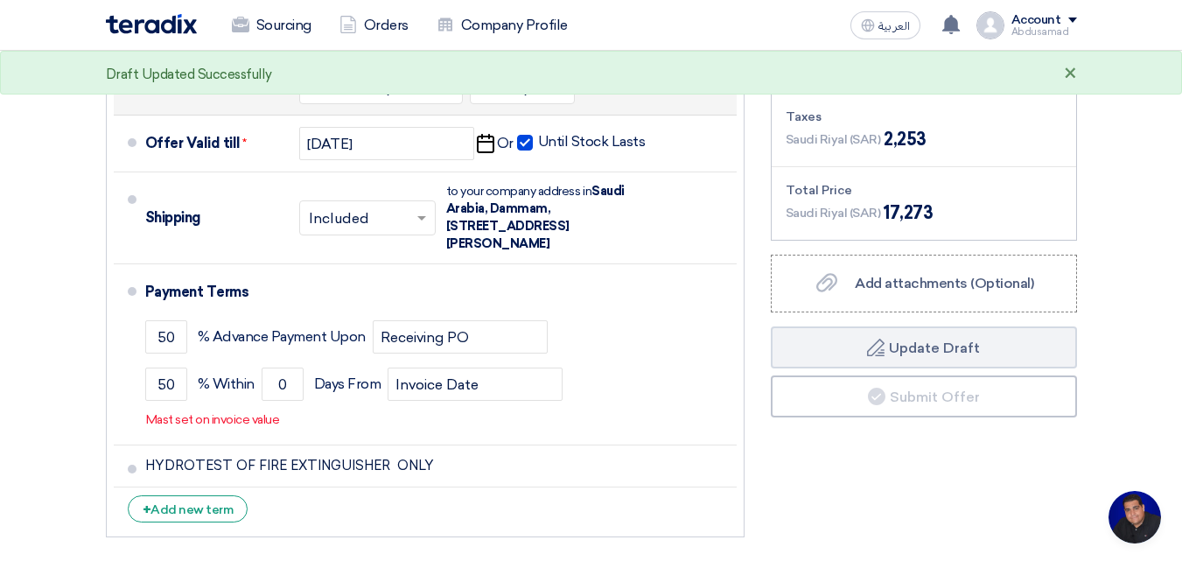
click at [1072, 74] on div "×" at bounding box center [1070, 74] width 13 height 21
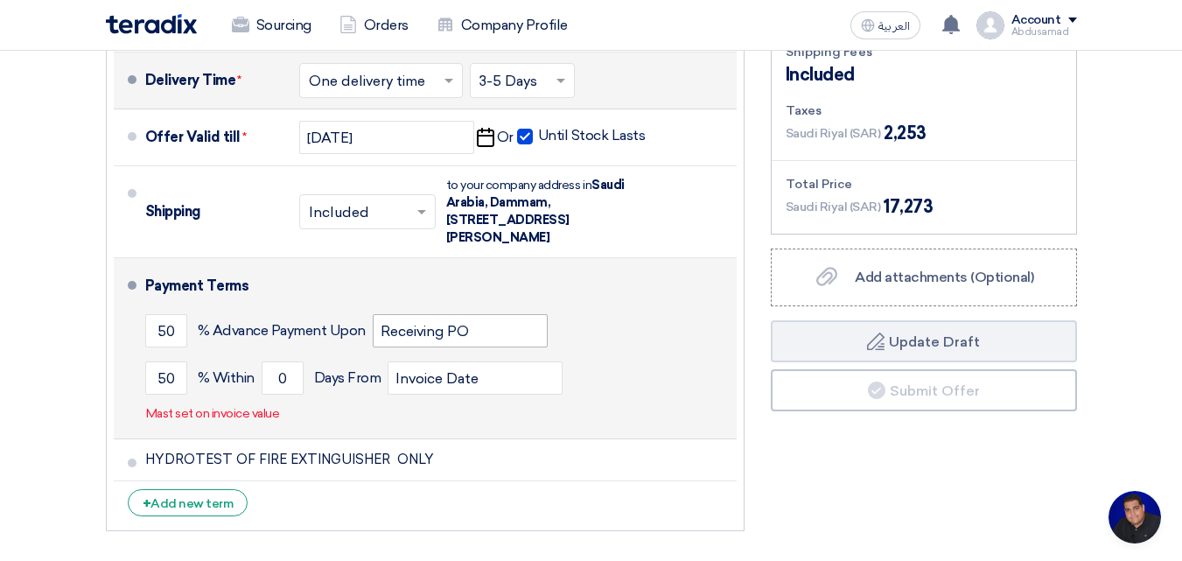
scroll to position [837, 0]
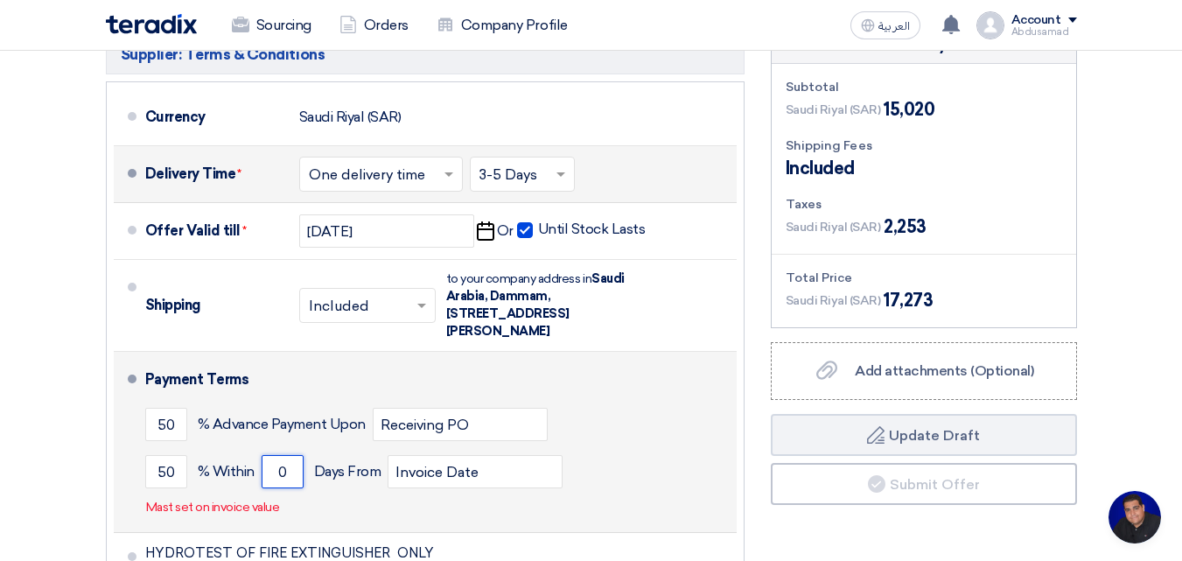
drag, startPoint x: 289, startPoint y: 472, endPoint x: 280, endPoint y: 470, distance: 8.9
click at [280, 470] on input "0" at bounding box center [283, 471] width 42 height 33
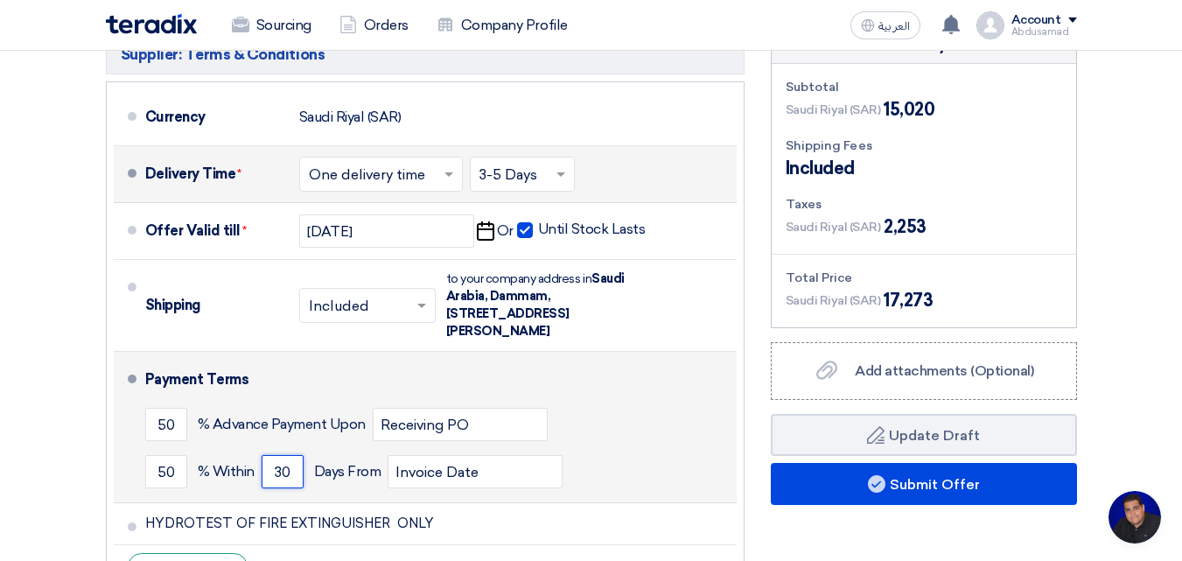
type input "30"
click at [771, 414] on button "Draft Update Draft" at bounding box center [924, 435] width 306 height 42
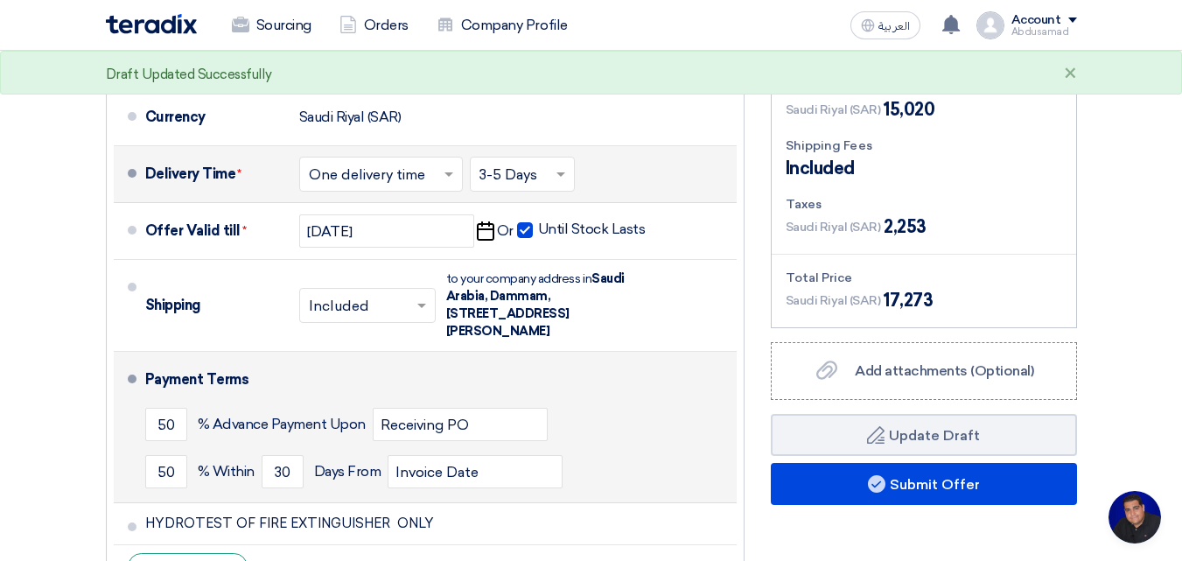
click at [588, 462] on div "50 % [DATE] From Invoice Date" at bounding box center [437, 471] width 585 height 47
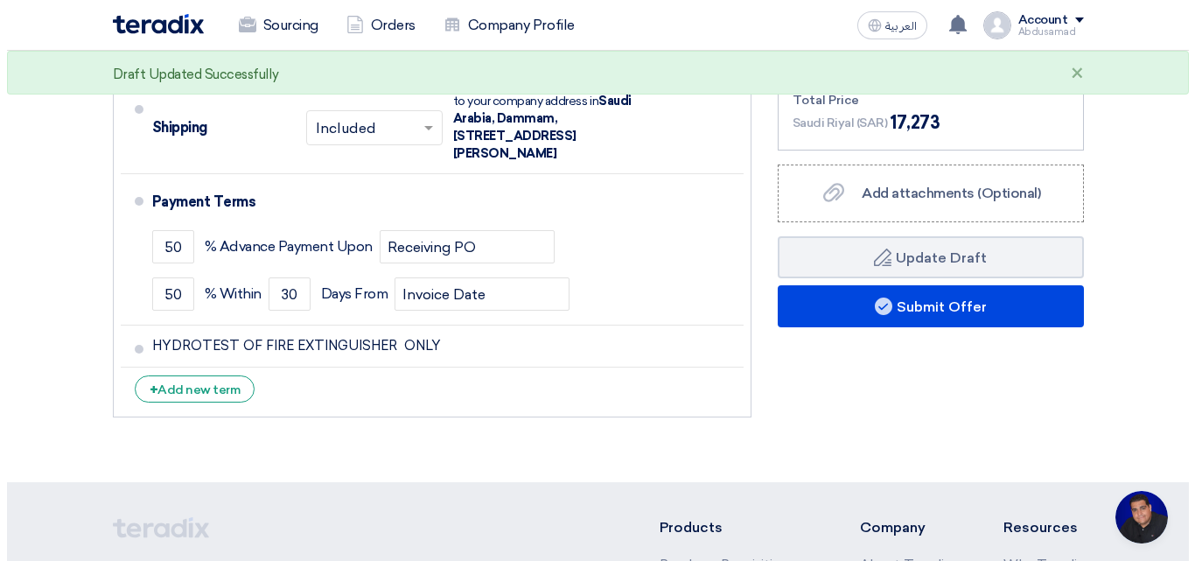
scroll to position [1100, 0]
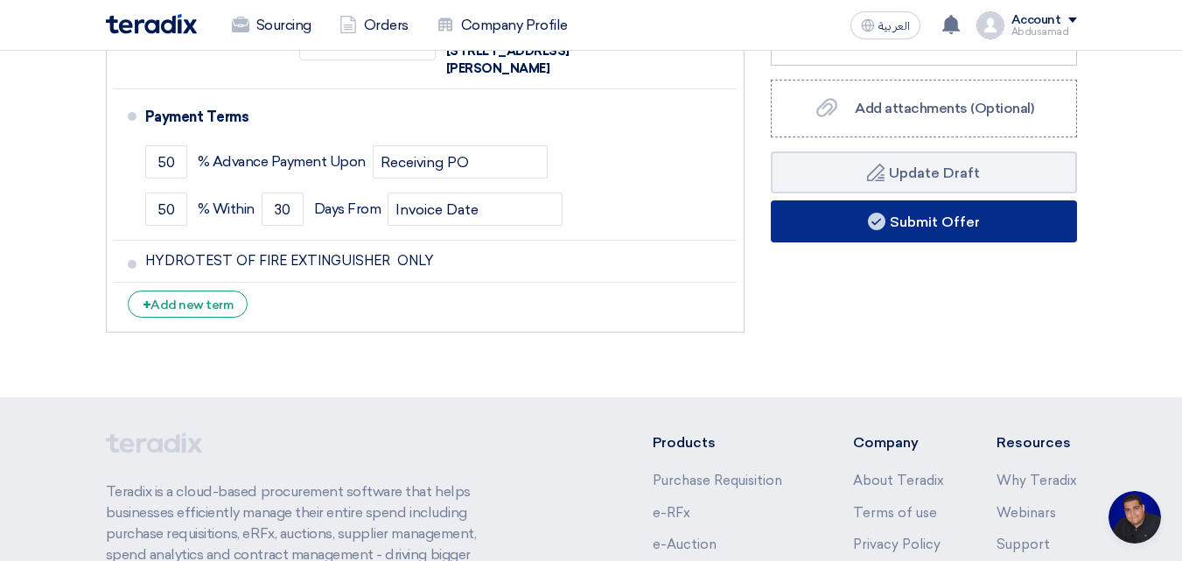
click at [927, 219] on button "Submit Offer" at bounding box center [924, 221] width 306 height 42
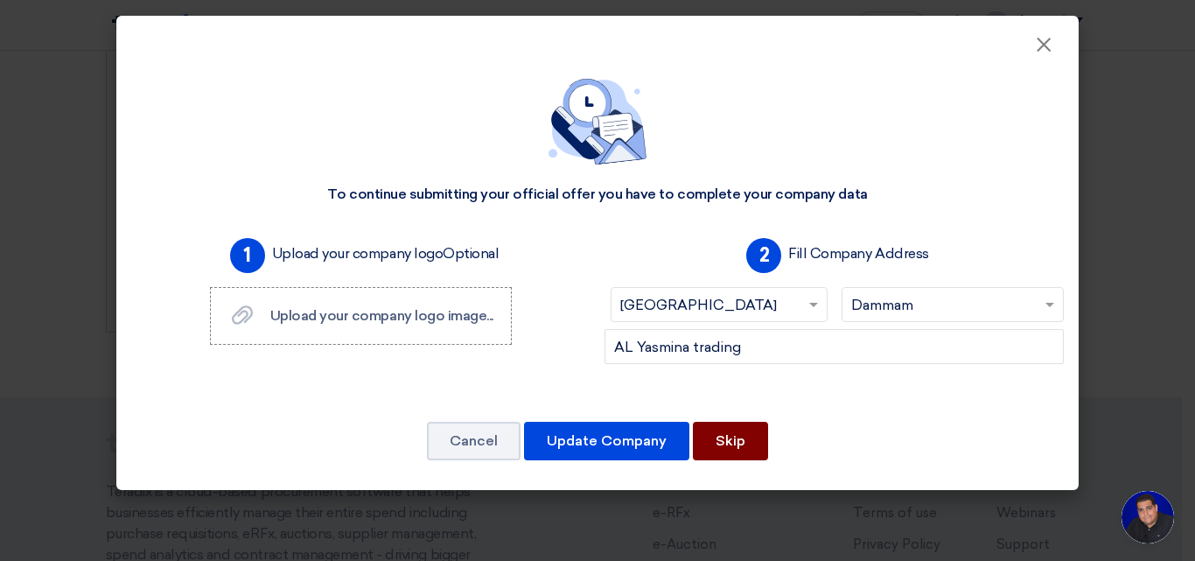
click at [733, 441] on button "Skip" at bounding box center [730, 441] width 75 height 39
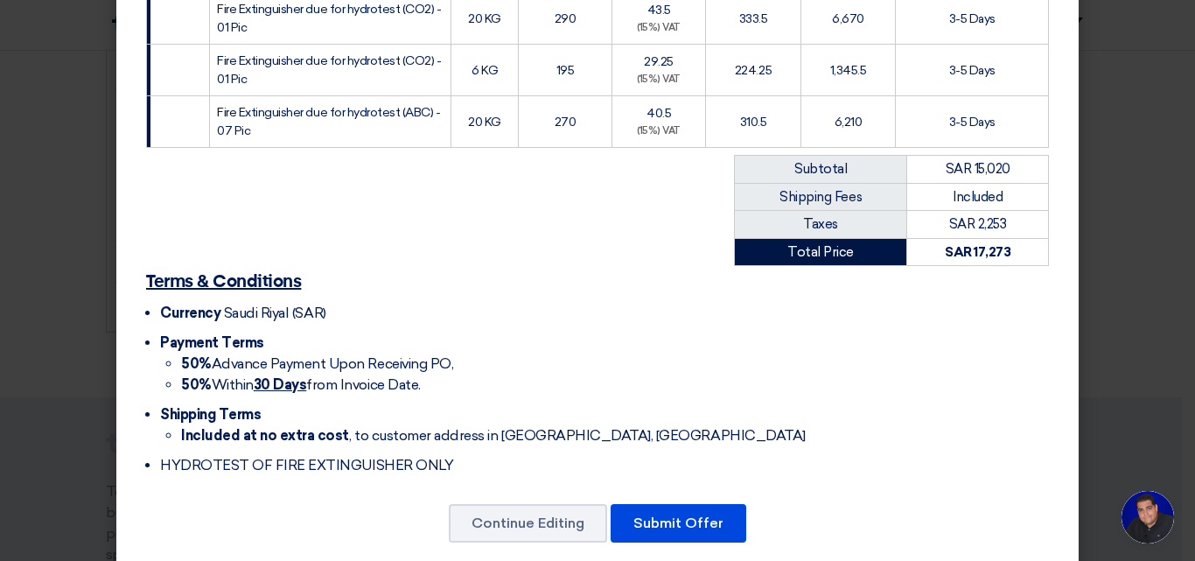
scroll to position [408, 0]
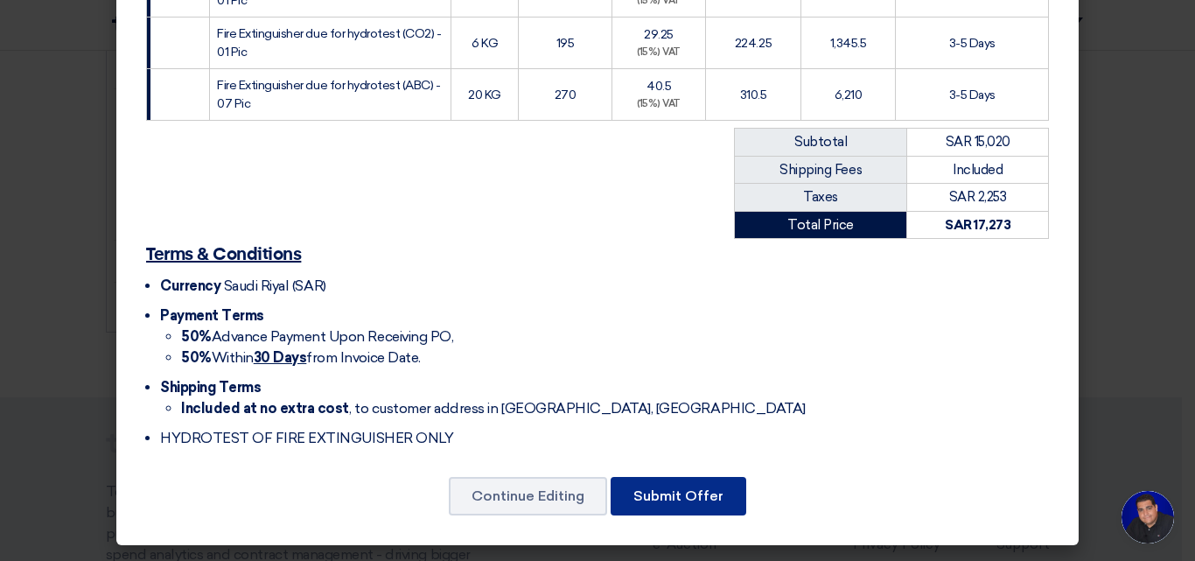
drag, startPoint x: 686, startPoint y: 499, endPoint x: 1194, endPoint y: 295, distance: 547.8
click at [688, 499] on button "Submit Offer" at bounding box center [679, 496] width 136 height 39
